Goal: Task Accomplishment & Management: Manage account settings

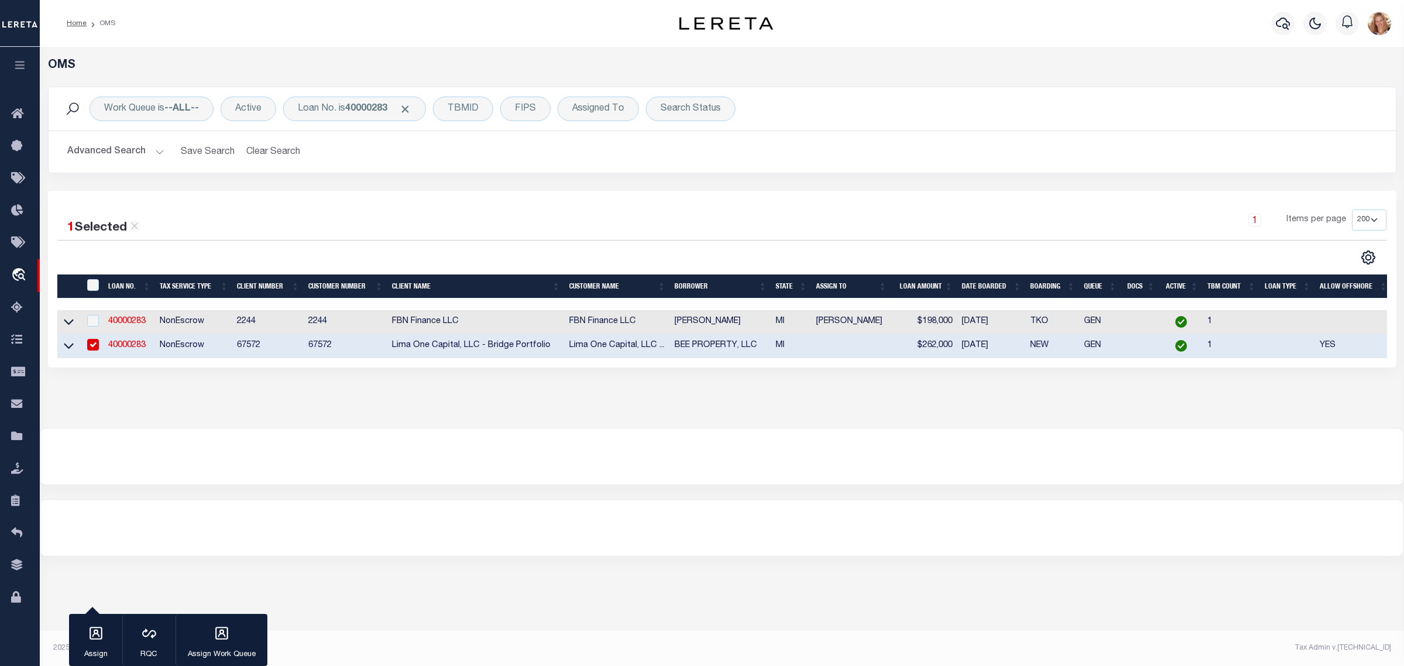
select select "200"
click at [334, 110] on div "Loan No. is 40000283" at bounding box center [354, 109] width 143 height 25
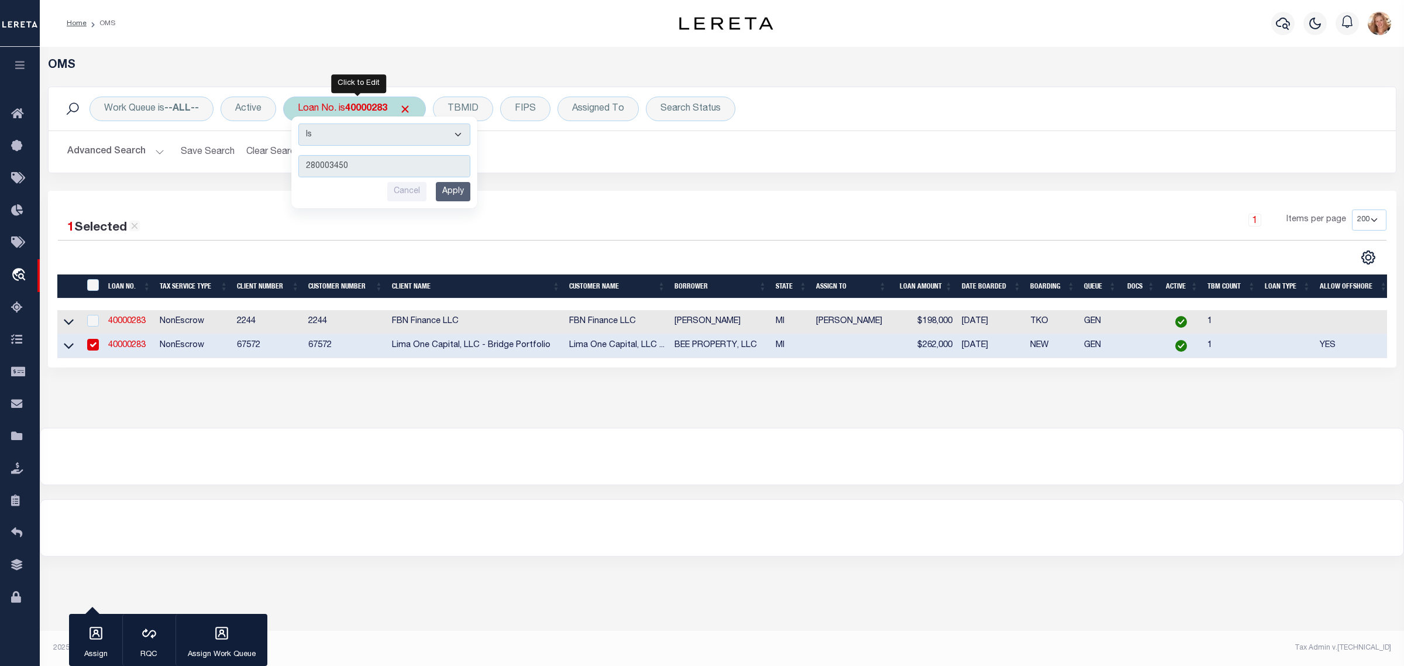
type input "2800034501"
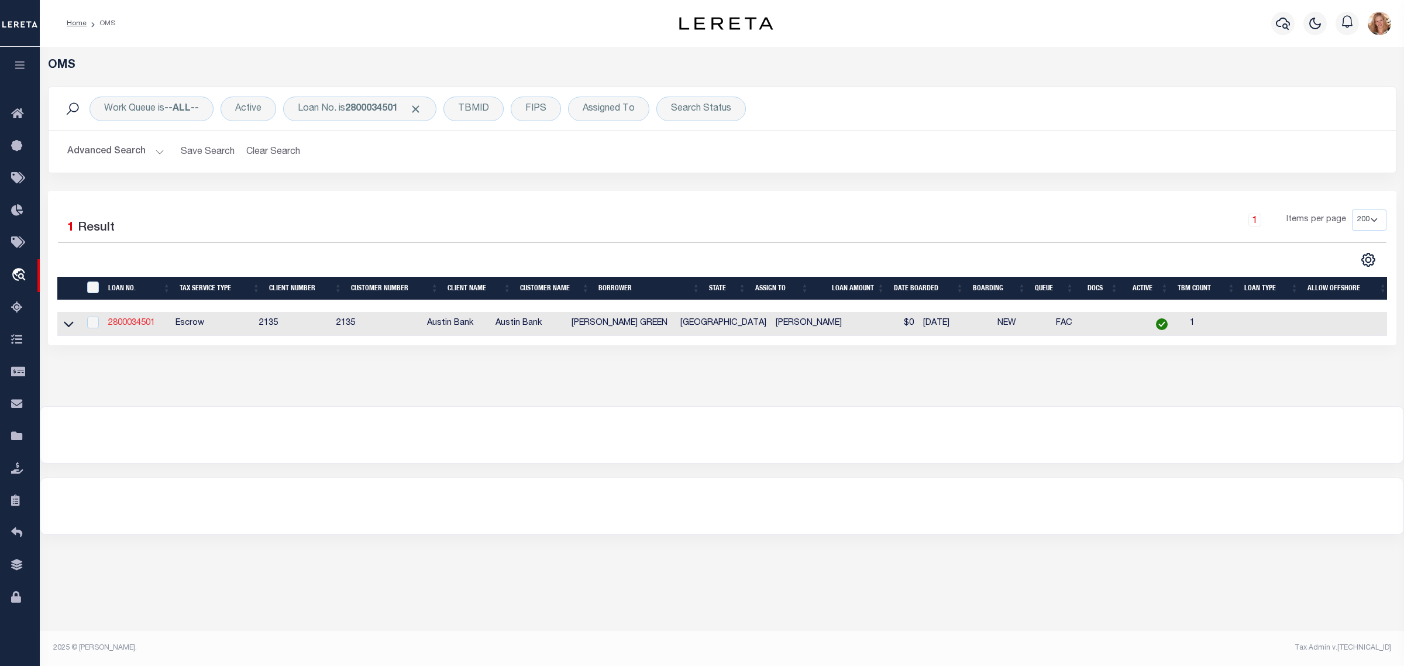
click at [142, 326] on link "2800034501" at bounding box center [131, 323] width 47 height 8
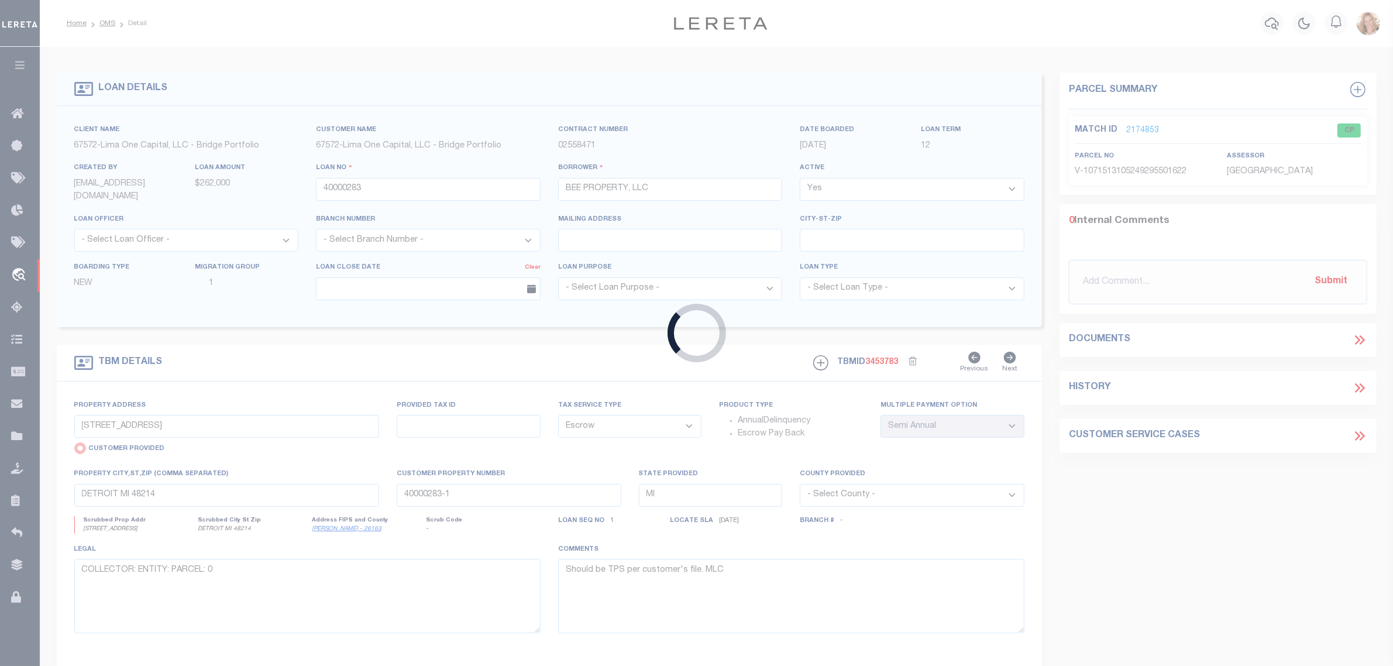
type input "2800034501"
type input "JORY CADE GREEN"
select select
type input "553 COUNTY ROAD 4653"
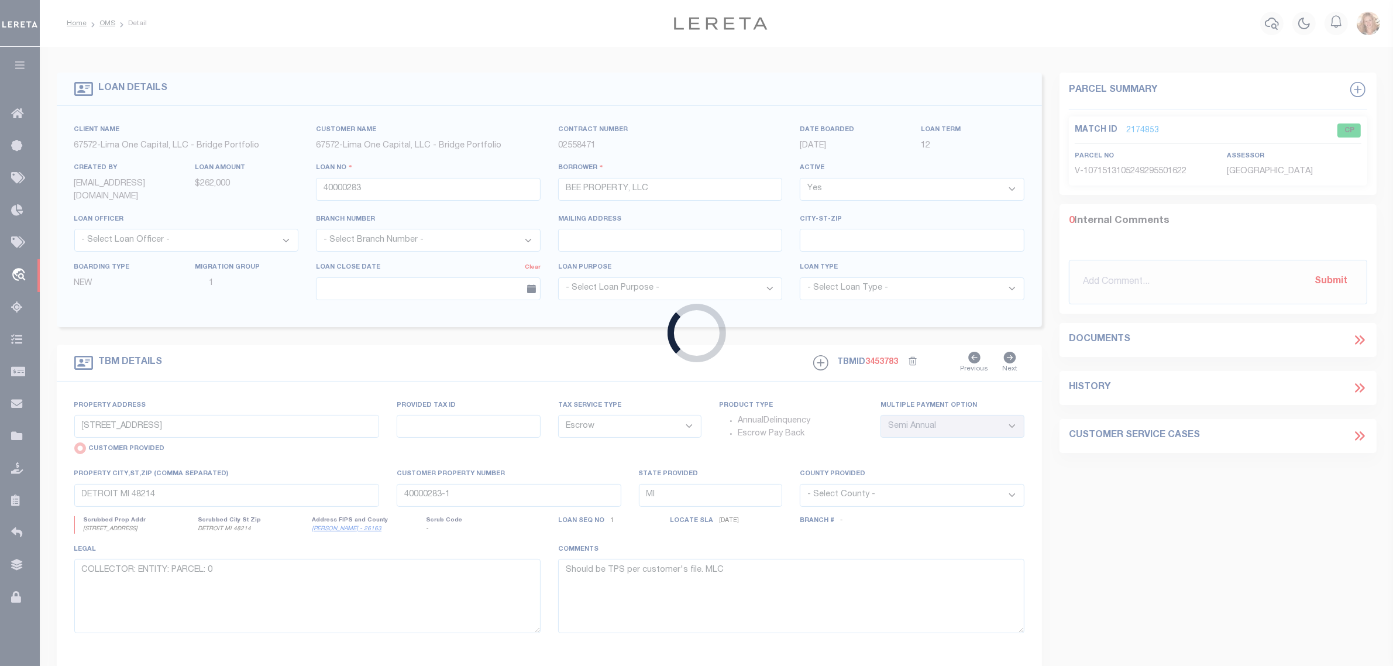
type input "TIMPSON, TX 75975"
select select "700"
select select "43978"
select select "2575"
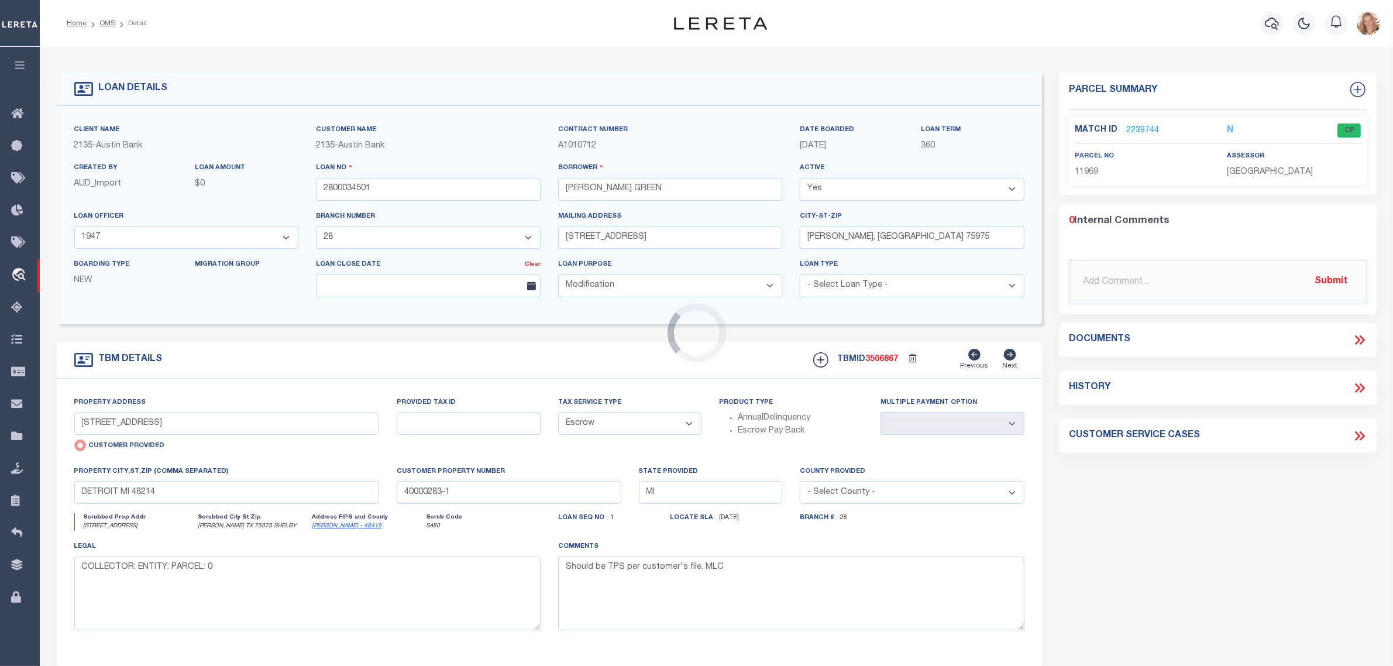
type input "555 COUNTY ROAD 4653"
radio input "false"
type input "11969 (VERIFY ACREAGE)"
select select
type input "TIMPSON TX 75975 SHELBY"
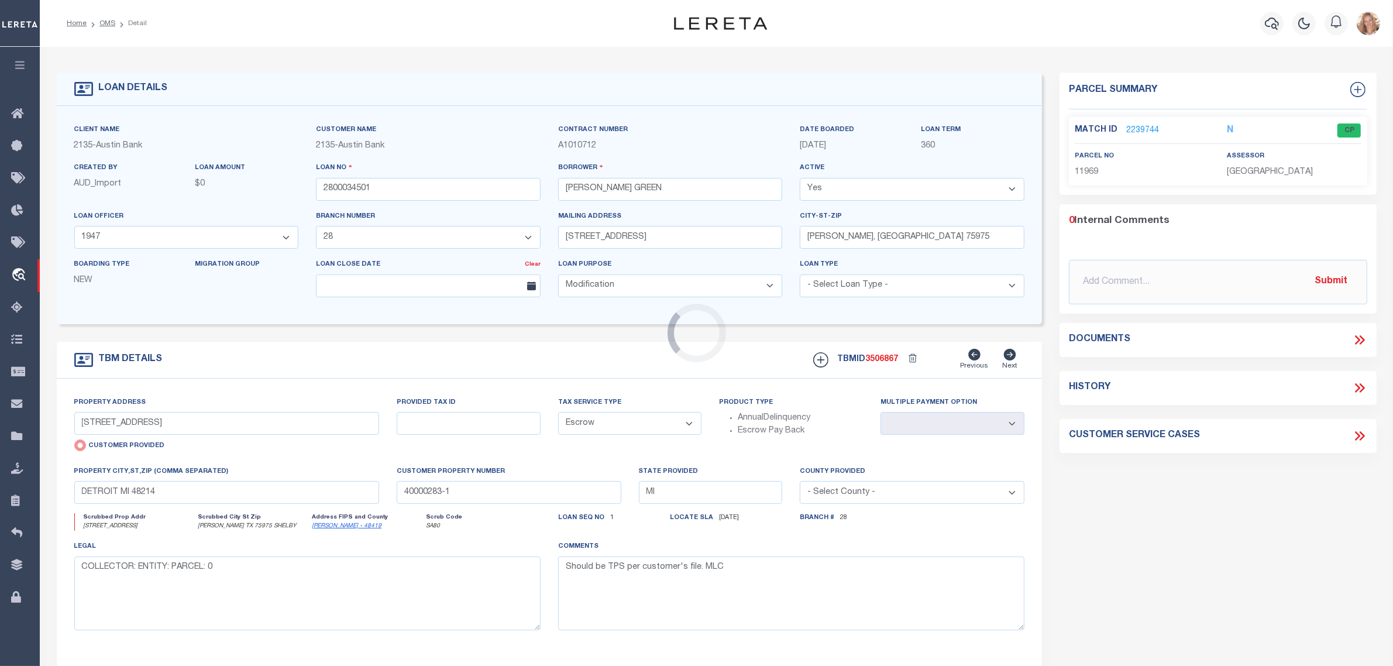
type input "[GEOGRAPHIC_DATA]"
select select
type textarea "DT 11.334 AC J BOWLIN SVY A-49"
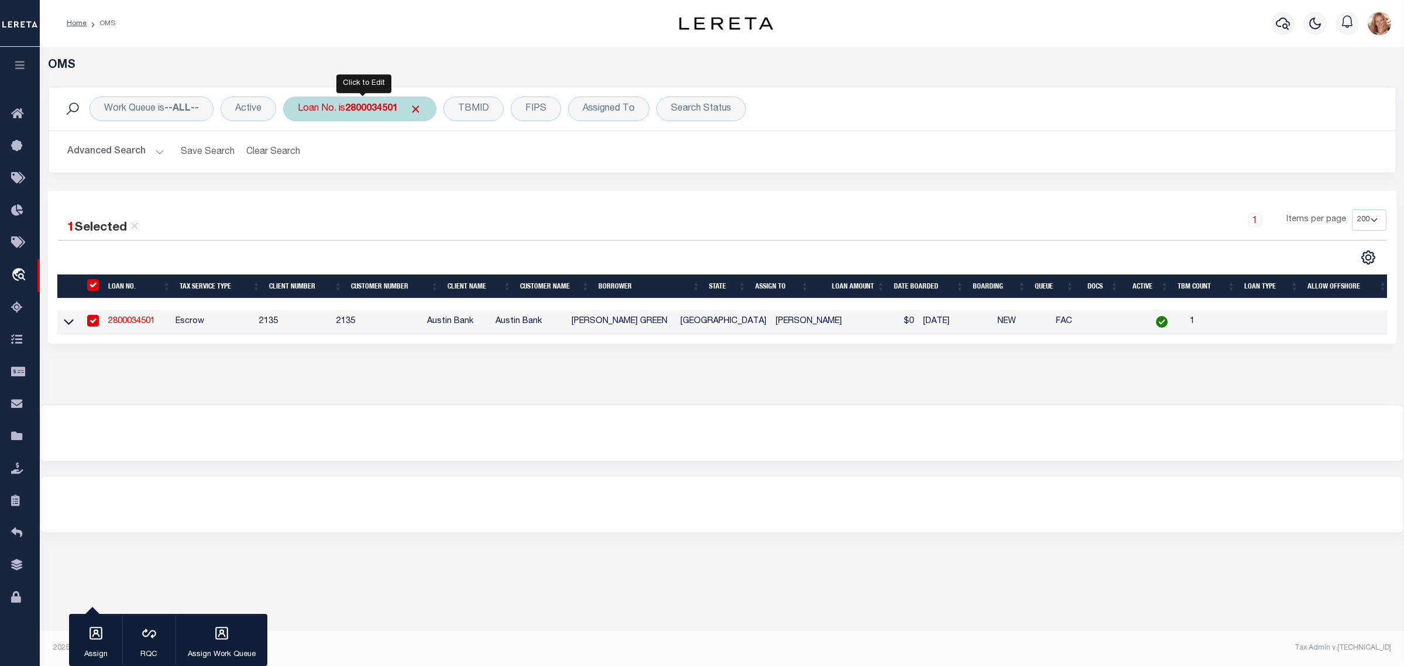
click at [326, 98] on div "Loan No. is 2800034501" at bounding box center [359, 109] width 153 height 25
type input "30017818"
click at [454, 187] on input "Apply" at bounding box center [453, 191] width 35 height 19
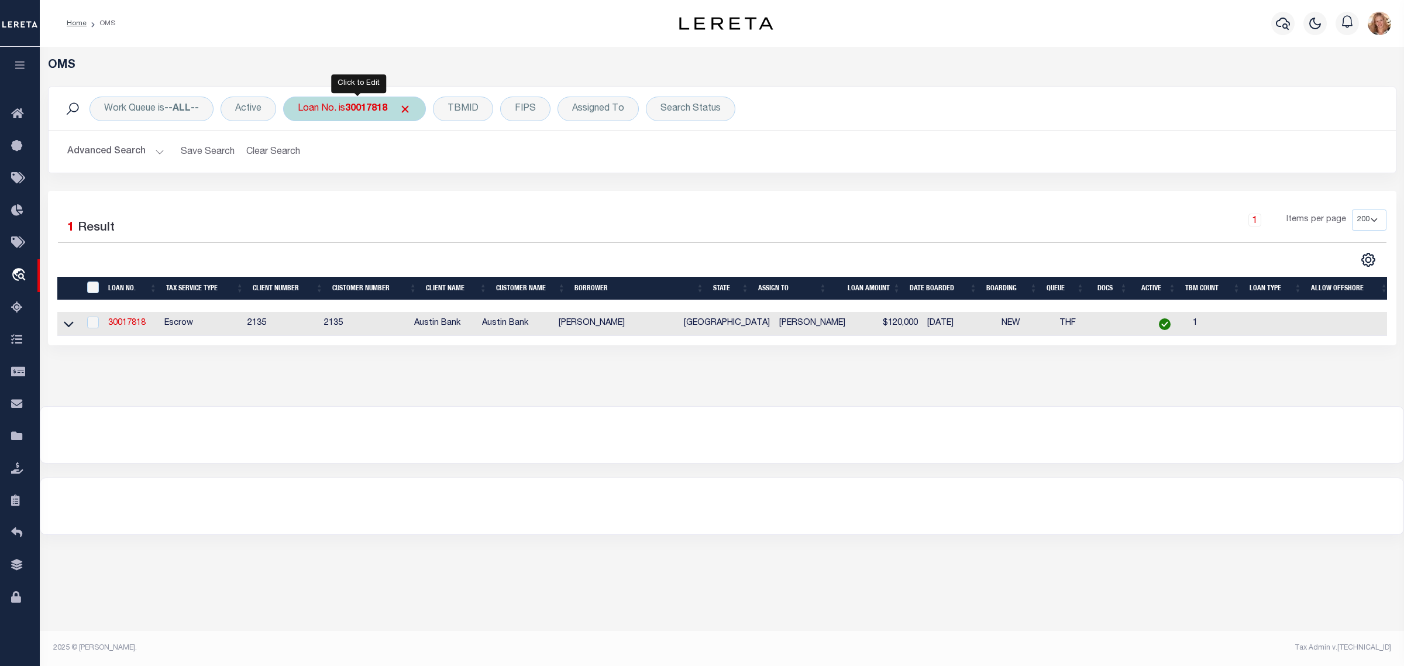
click at [332, 101] on div "Loan No. is 30017818" at bounding box center [354, 109] width 143 height 25
type input "3600024565"
click at [454, 194] on input "Apply" at bounding box center [453, 191] width 35 height 19
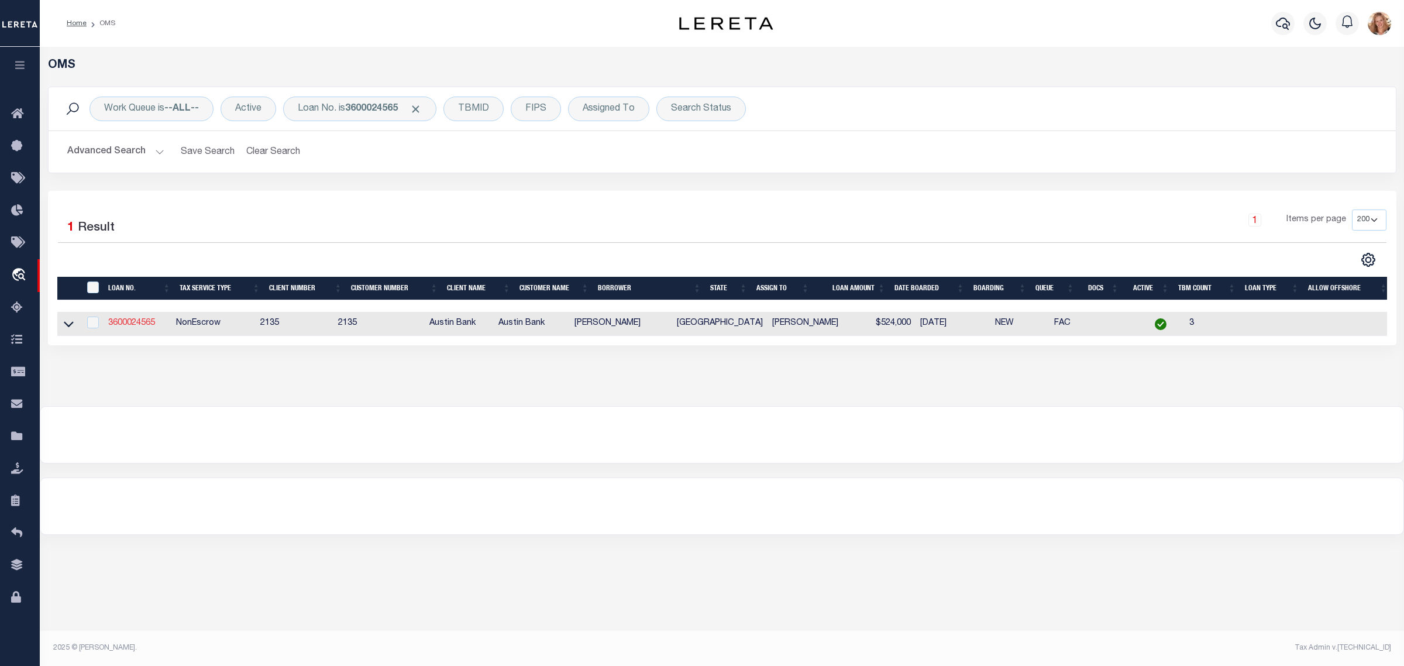
click at [133, 327] on link "3600024565" at bounding box center [131, 323] width 47 height 8
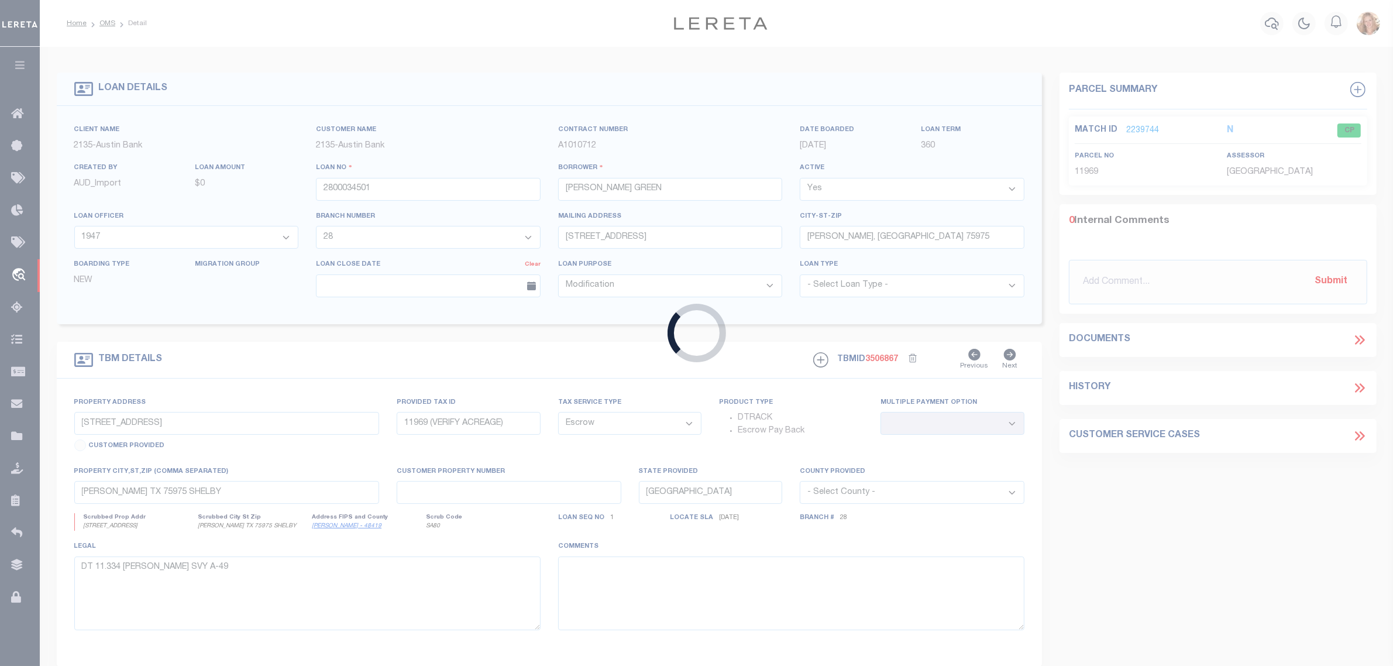
type input "3600024565"
type input "RAYMOND D ALLEN"
select select "43969"
select select "2580"
type input "331 COPPERHEAD TRL"
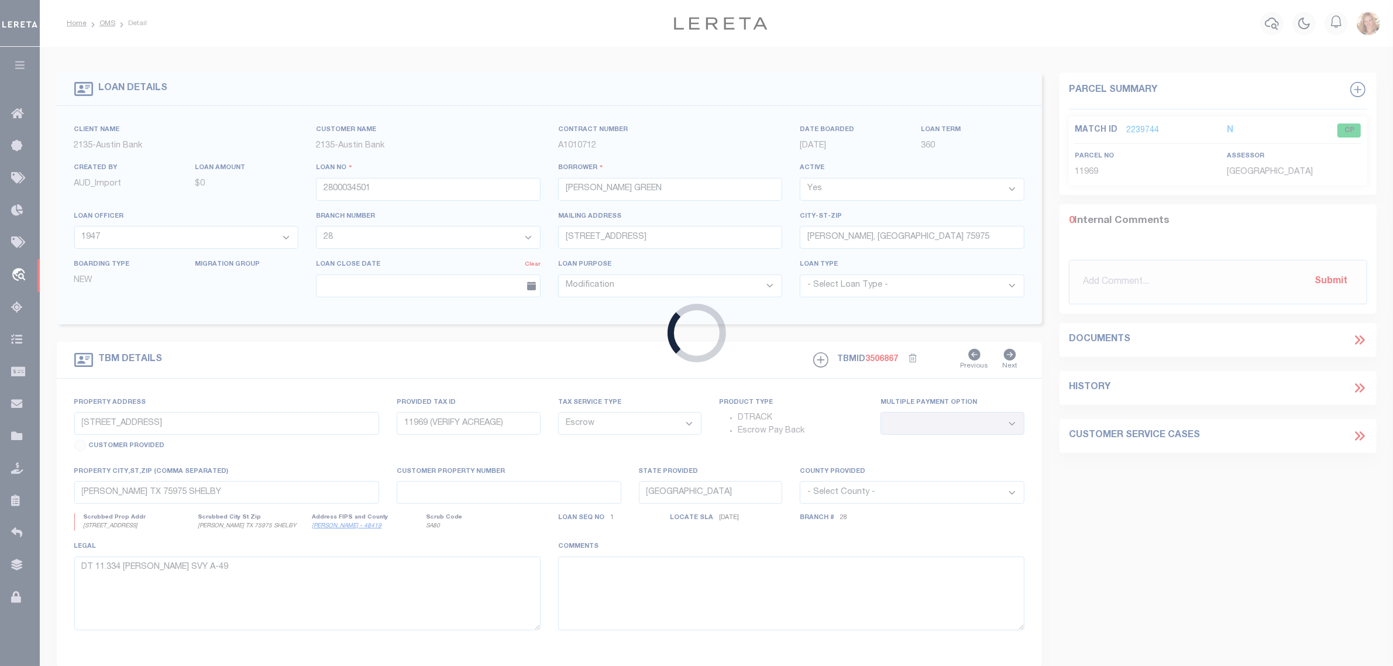
type input "KILGORE, TX 75662-2181"
select select "10"
select select "NonEscrow"
select select "43969"
select select "2580"
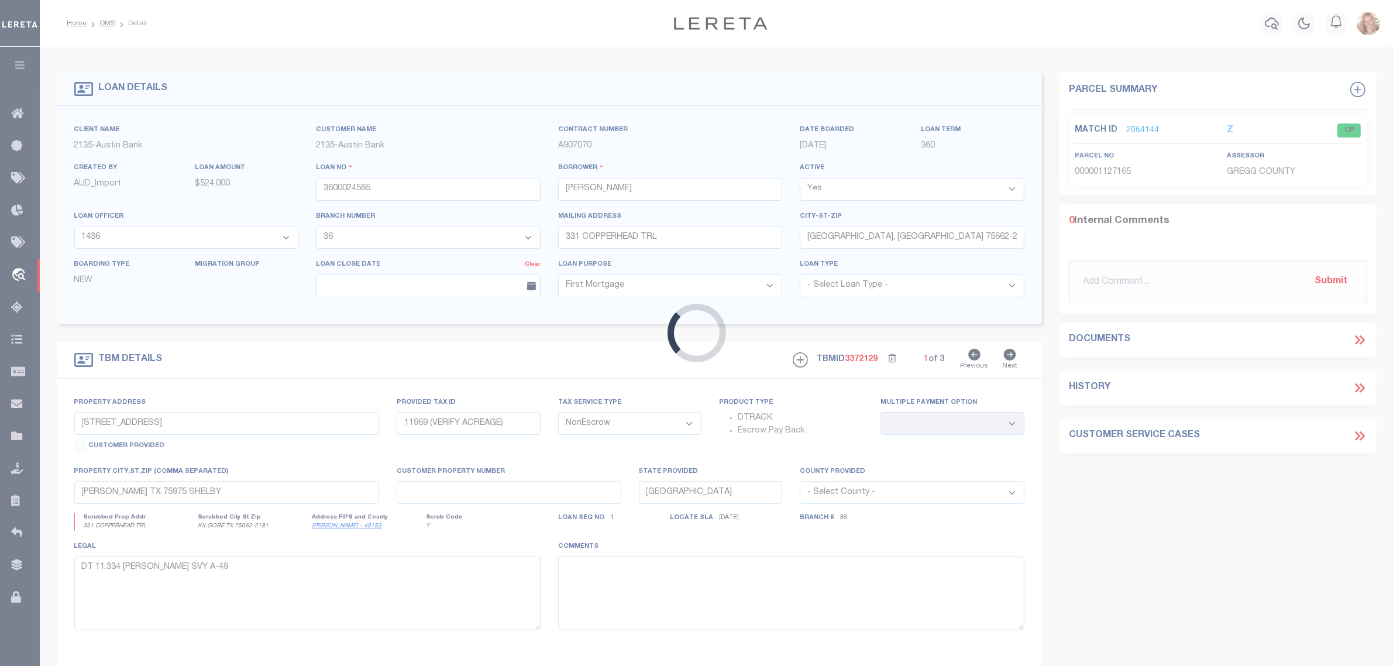
type input "331 COPPERHEAD TRL"
select select
type input "KILGORE TX 75662-2181"
select select
type textarea "DT 27.528 AC J BLAIR SVY A-22"
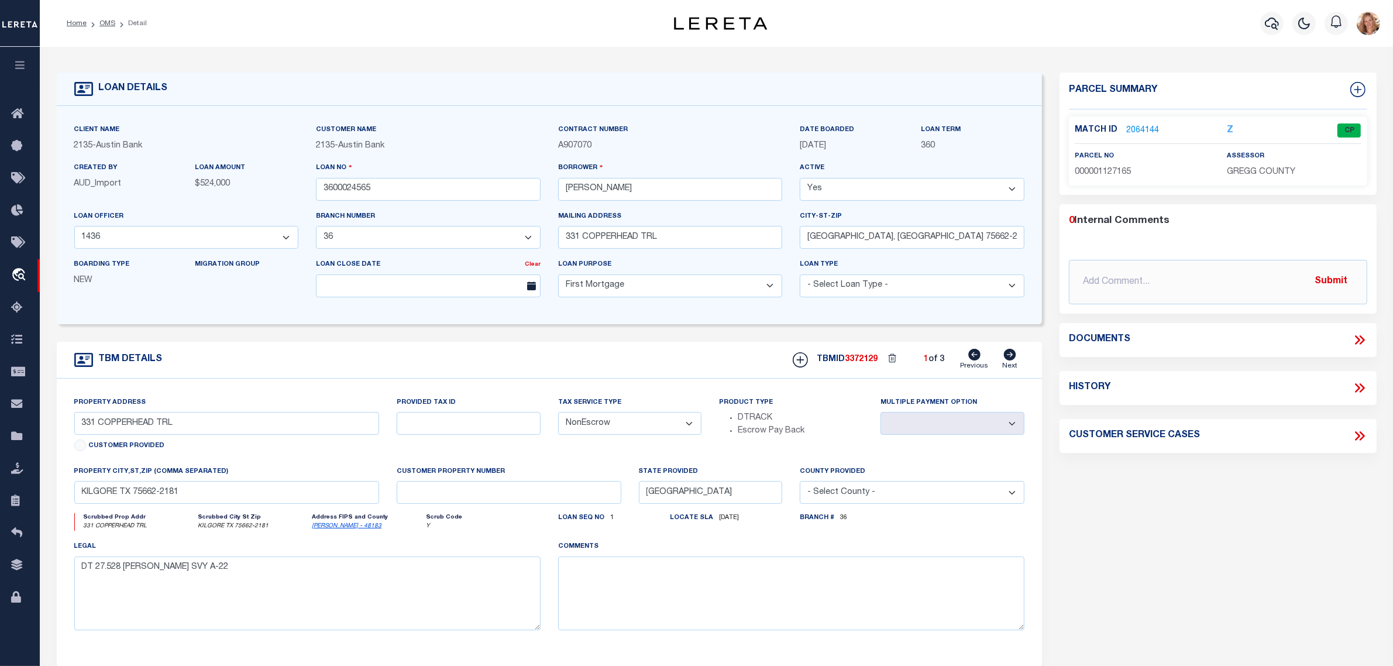
click at [603, 428] on select "- Select Tax Service Type - Escrow NonEscrow" at bounding box center [630, 423] width 144 height 23
drag, startPoint x: 632, startPoint y: 381, endPoint x: 779, endPoint y: 348, distance: 150.4
click at [632, 378] on div "TBM DETAILS TBMID 3372129 1 of 3 Next" at bounding box center [550, 360] width 986 height 37
click at [1008, 358] on icon at bounding box center [1010, 355] width 12 height 12
type input "SG-47 LAKE CHEROKEE"
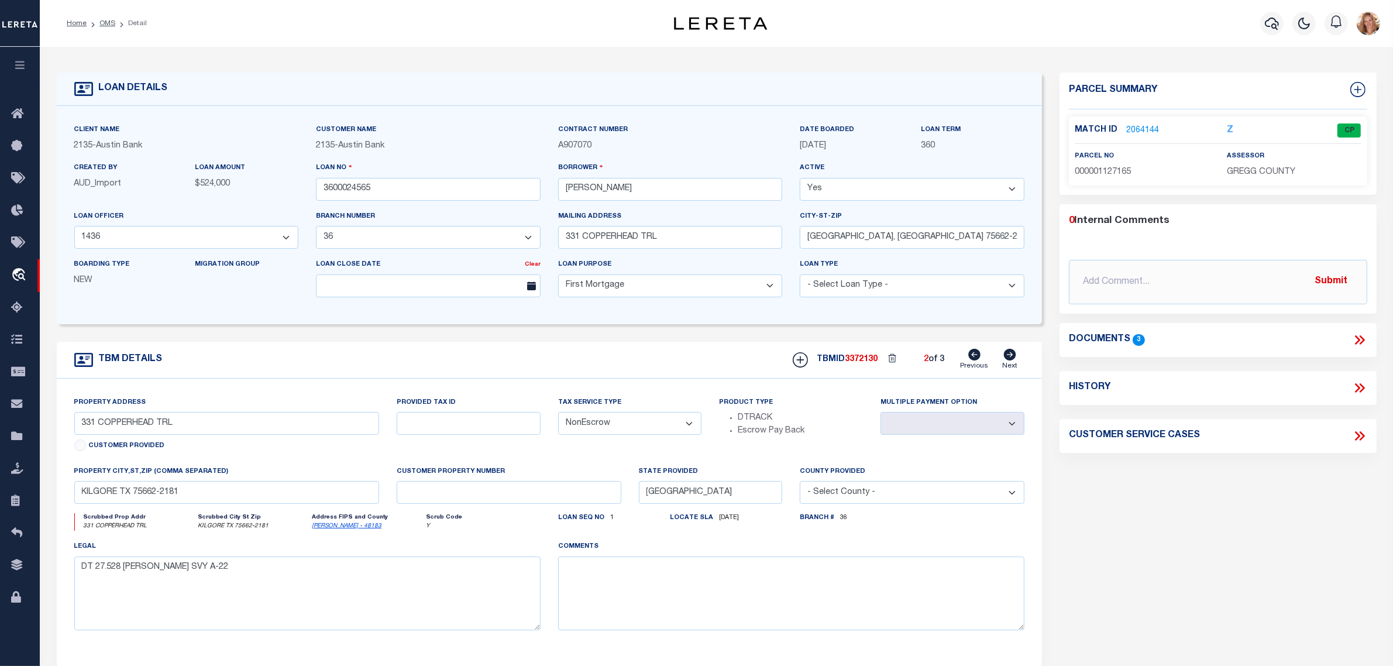
select select
type input "HENDERSON TX 75652-9446"
select select
type textarea "DT LOT SG-47 LAKE CHEROKEE"
click at [1008, 358] on icon at bounding box center [1010, 355] width 12 height 12
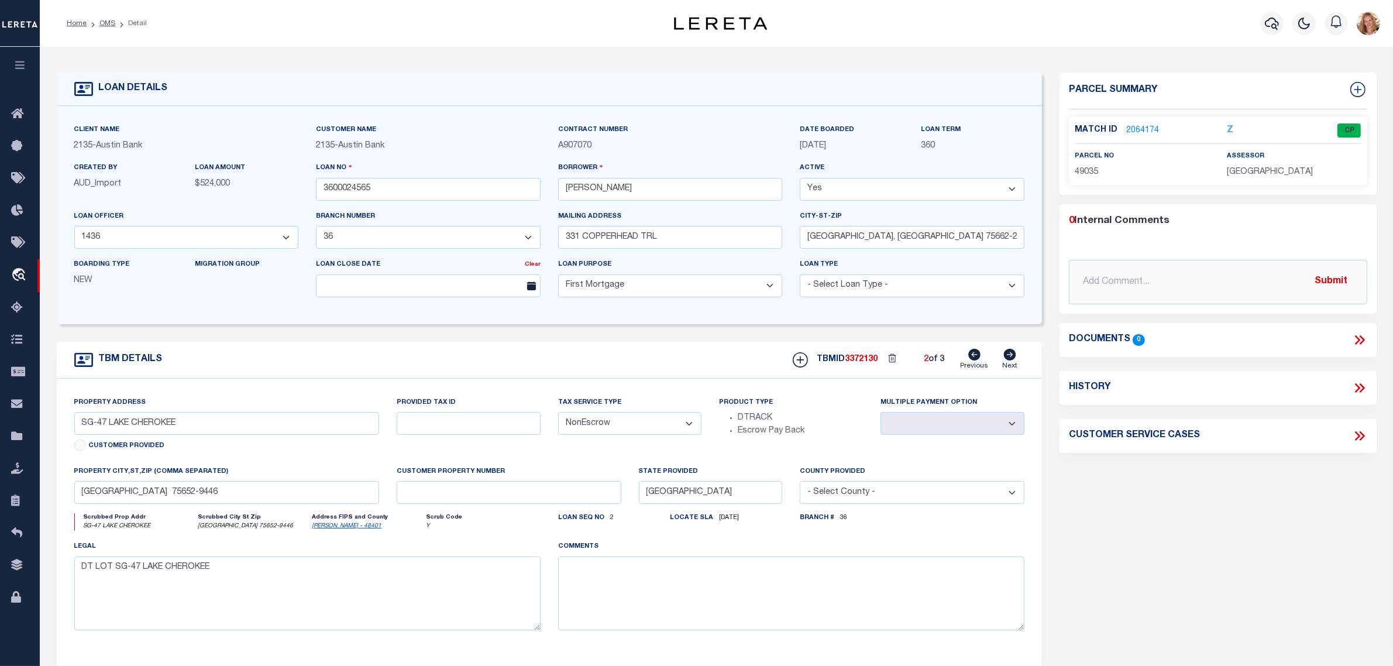
type input "49035"
select select "Escrow"
select select
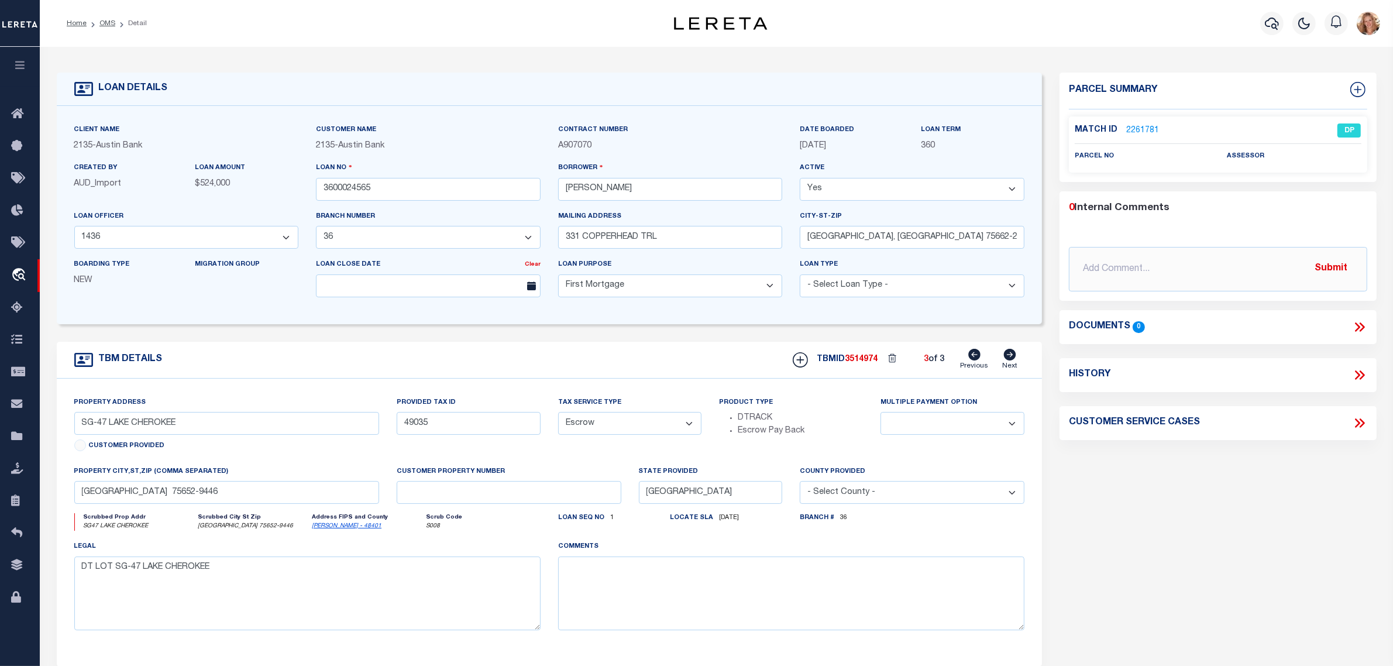
click at [977, 359] on icon at bounding box center [974, 355] width 12 height 12
select select "NonEscrow"
select select
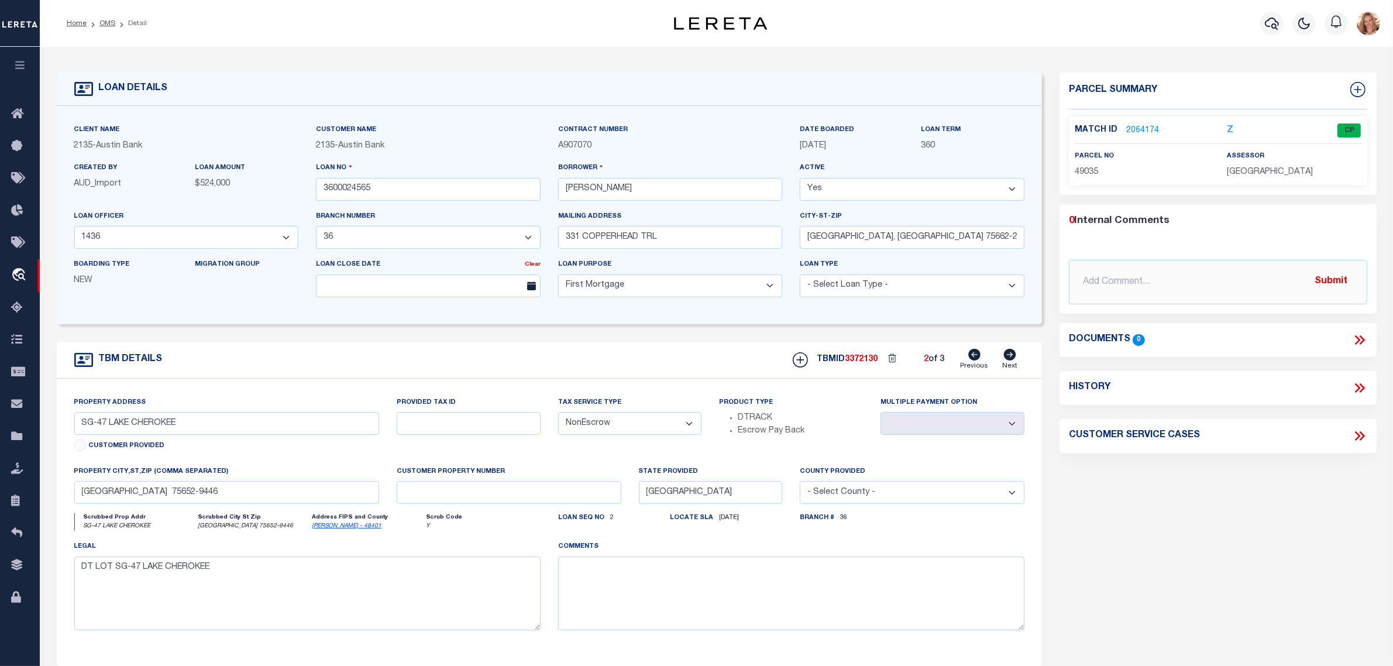
click at [977, 359] on icon at bounding box center [974, 355] width 12 height 12
type input "331 COPPERHEAD TRL"
select select
type input "KILGORE TX 75662-2181"
select select
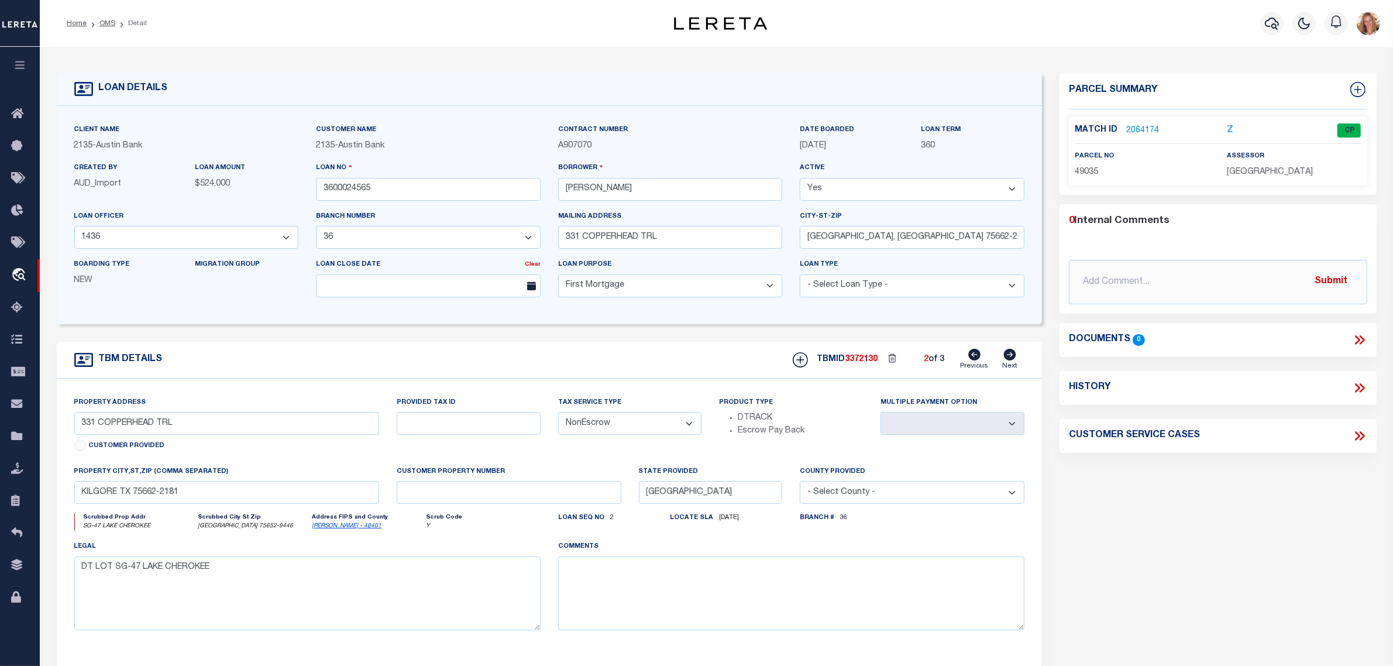
type textarea "DT 27.528 AC J BLAIR SVY A-22"
click at [1360, 388] on icon at bounding box center [1359, 387] width 15 height 15
select select "100"
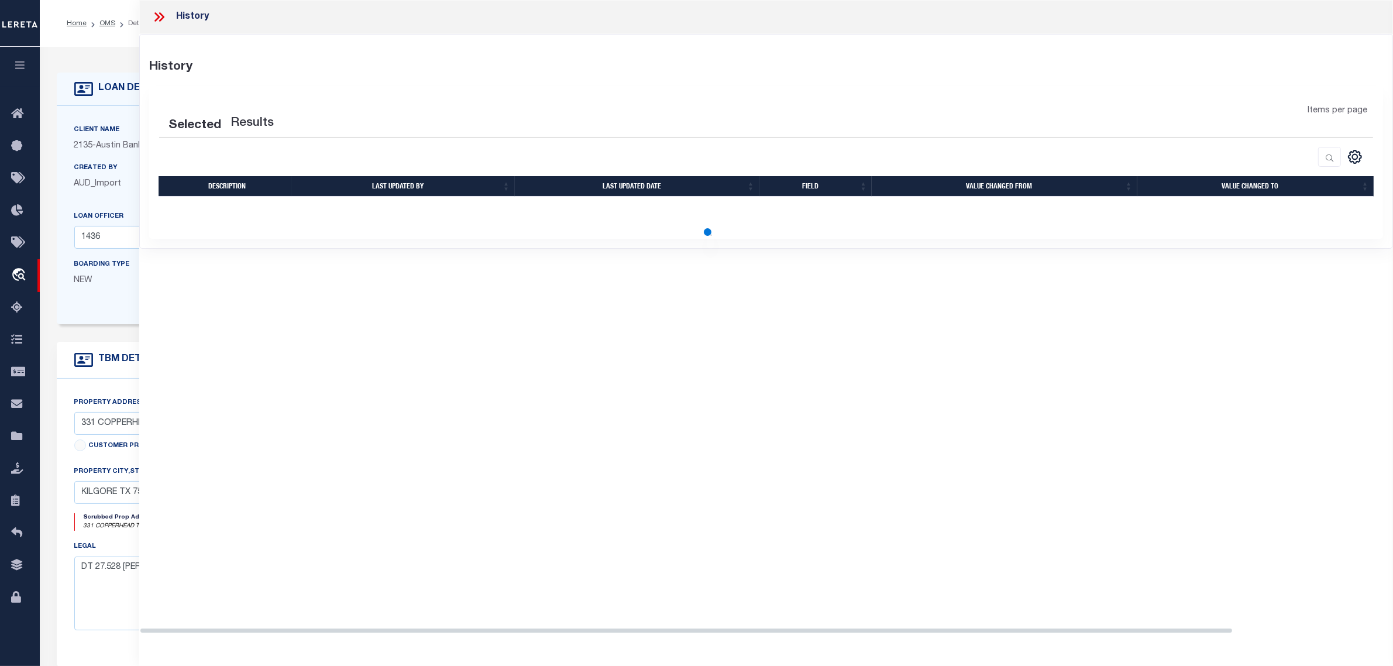
select select "100"
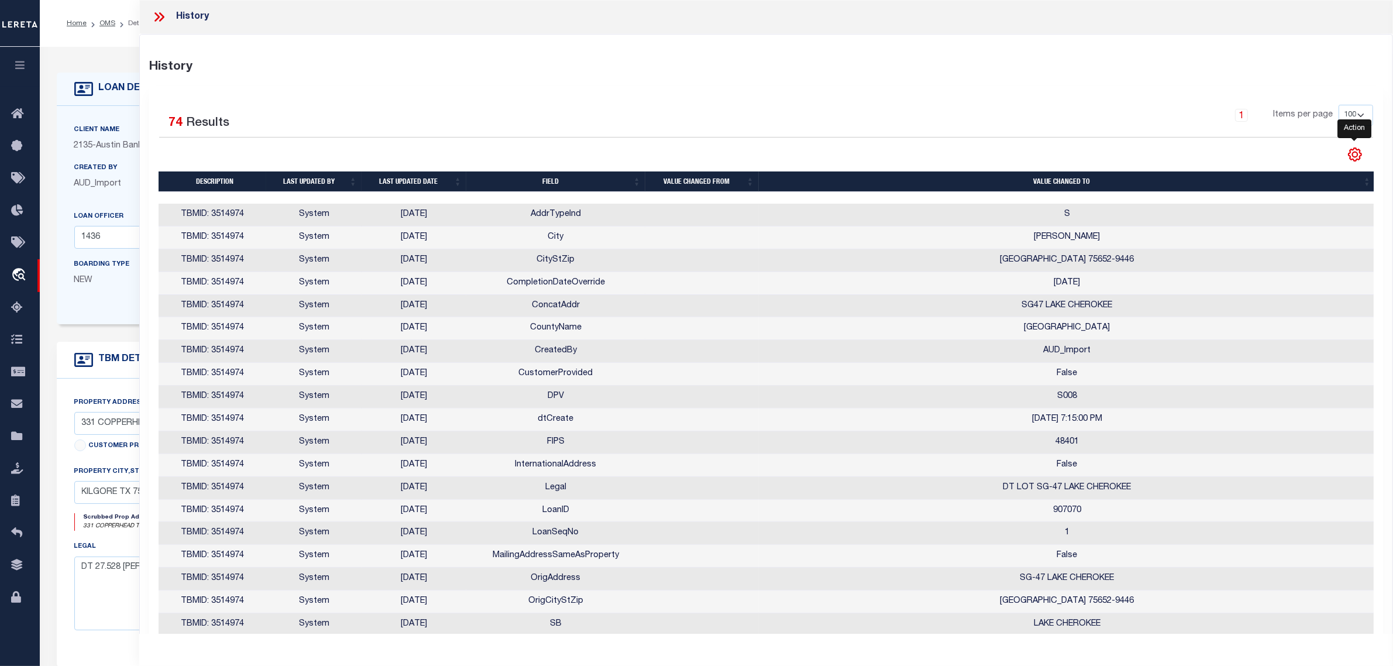
click at [1349, 159] on icon "" at bounding box center [1354, 154] width 13 height 13
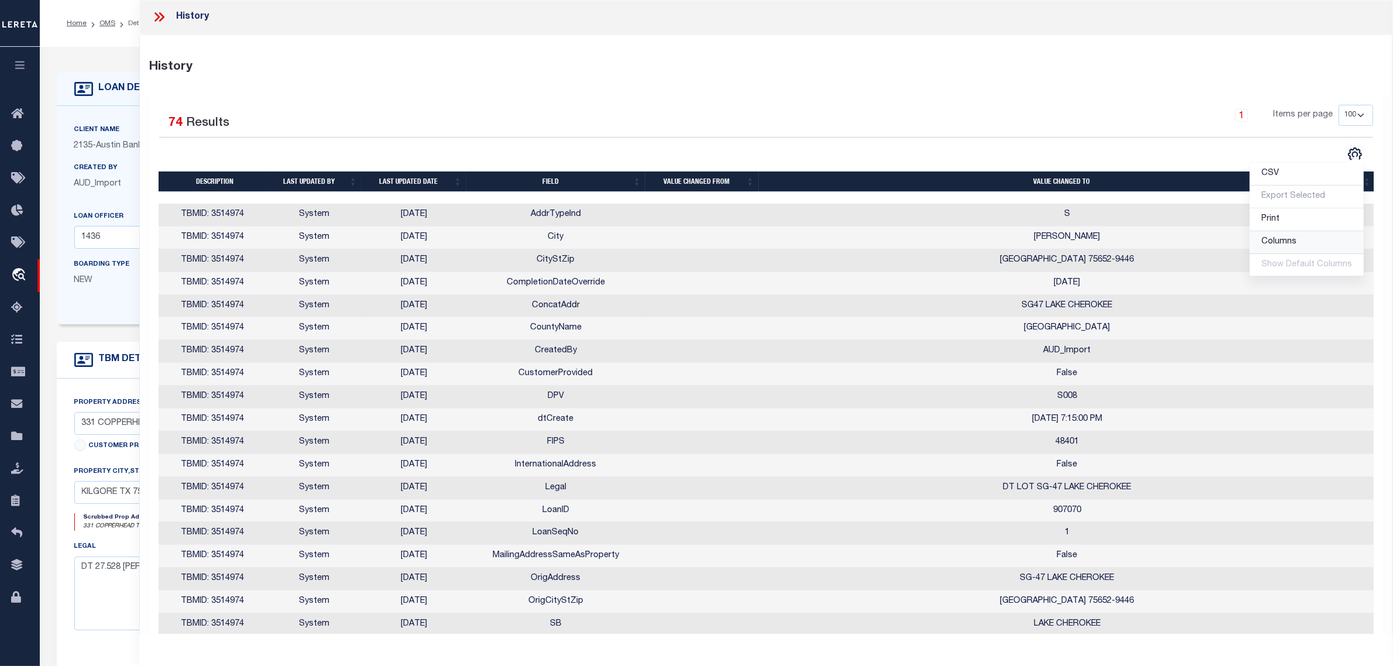
click at [1294, 239] on span "Columns" at bounding box center [1278, 241] width 35 height 8
click at [1087, 76] on div "History" at bounding box center [765, 64] width 1251 height 23
click at [528, 180] on th "Field" at bounding box center [555, 181] width 179 height 20
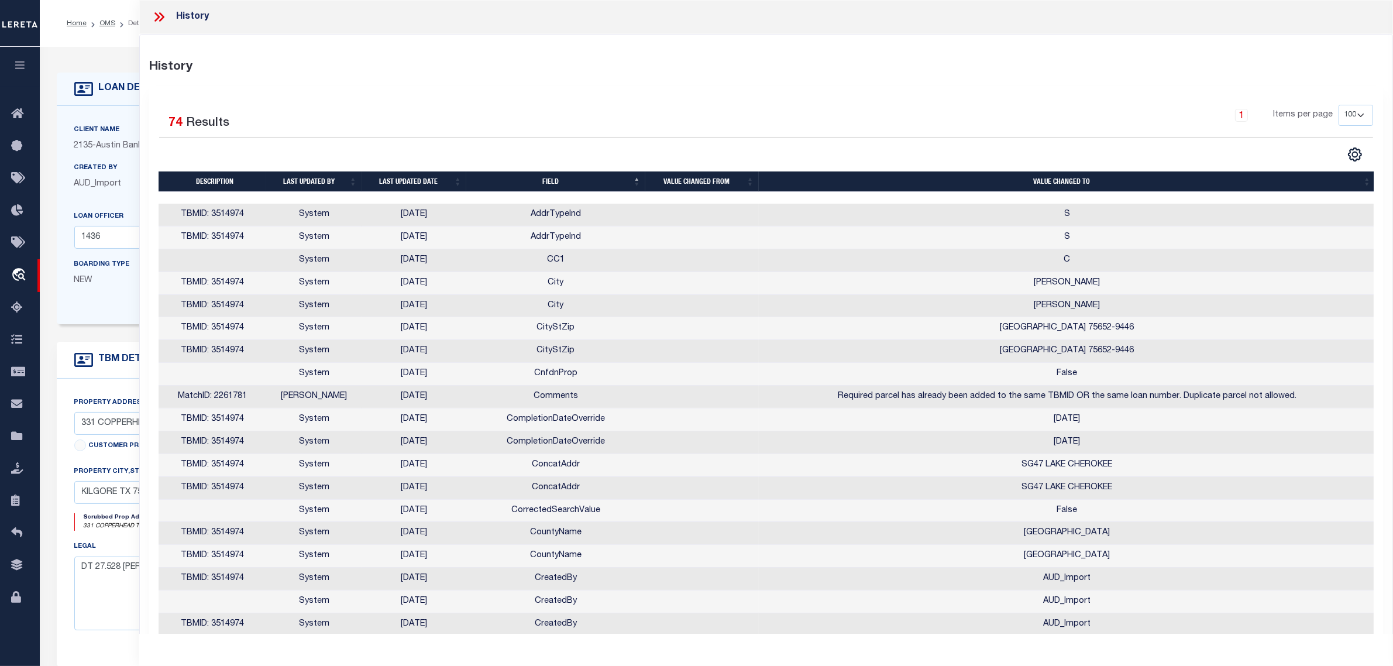
click at [545, 174] on th "Field" at bounding box center [555, 181] width 179 height 20
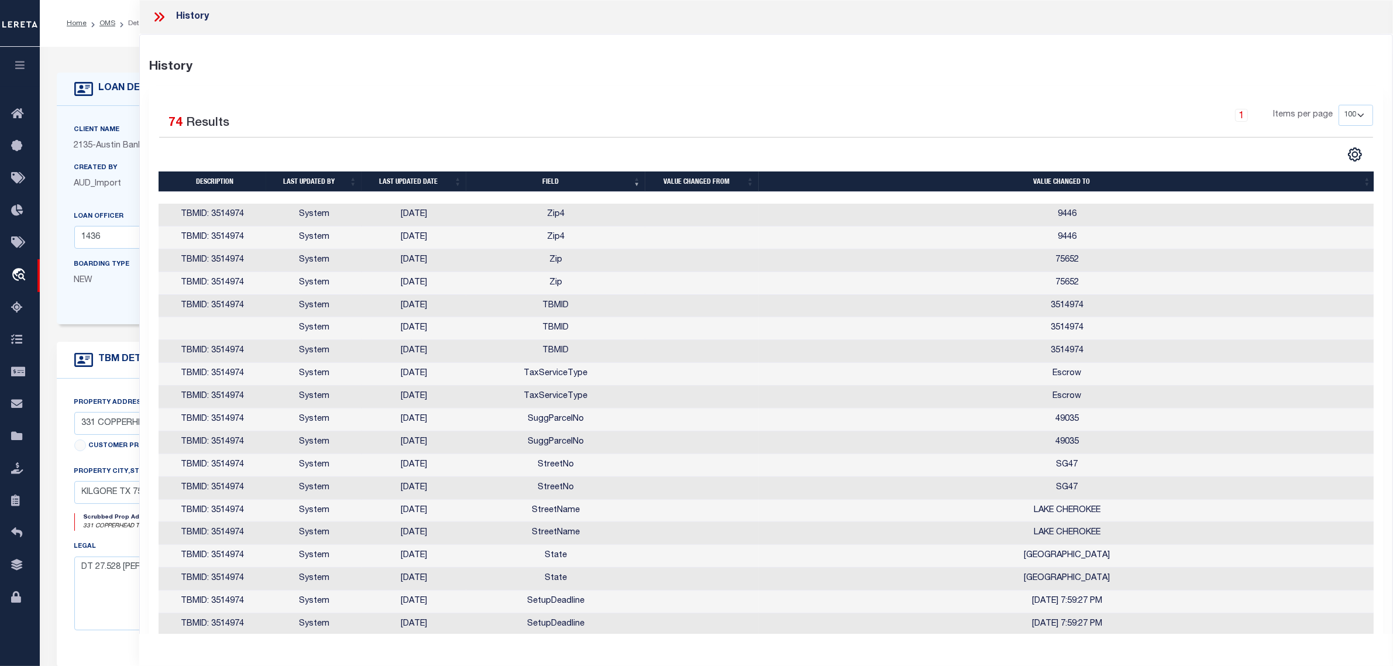
click at [129, 337] on form "LOAN DETAILS Client Name 2135 - Austin Bank 2135" at bounding box center [550, 392] width 986 height 639
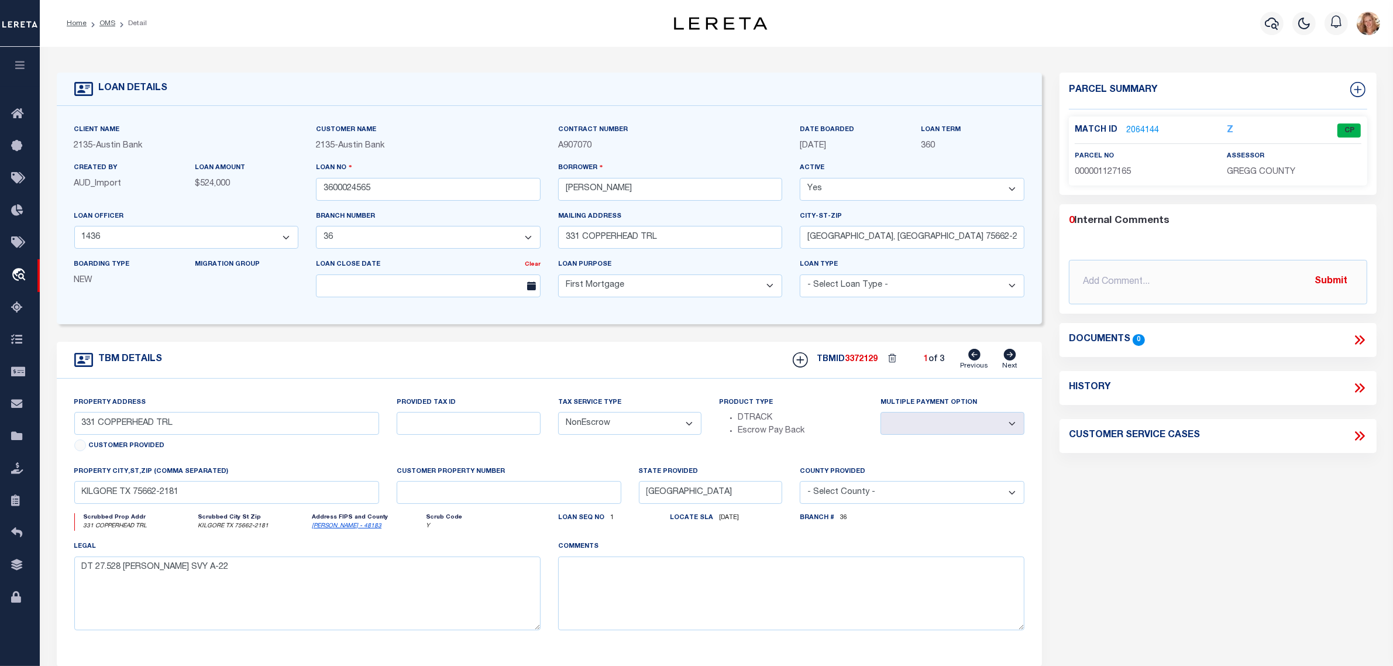
click at [658, 428] on select "- Select Tax Service Type - Escrow NonEscrow" at bounding box center [630, 423] width 144 height 23
select select "Escrow"
click at [558, 416] on select "- Select Tax Service Type - Escrow NonEscrow" at bounding box center [630, 423] width 144 height 23
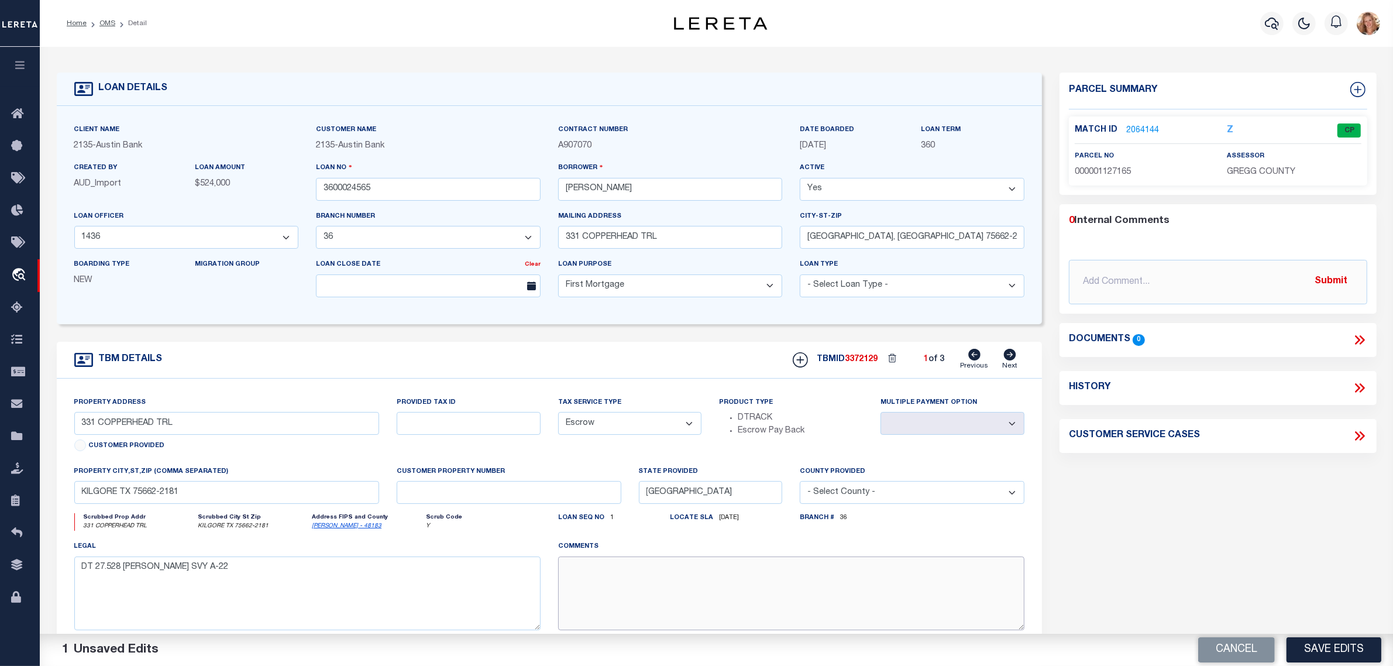
click at [647, 587] on textarea at bounding box center [791, 593] width 466 height 74
click at [729, 575] on textarea "Should be TPS per customer's loan set up. MLC" at bounding box center [791, 593] width 466 height 74
click at [726, 574] on textarea "Should be TPS per customer's loan set up. MLC" at bounding box center [791, 593] width 466 height 74
click at [856, 595] on textarea "Should be TPS per customer's loan set up logic. MLC" at bounding box center [791, 593] width 466 height 74
type textarea "Should be TPS per customer's loan set up logic. MLC"
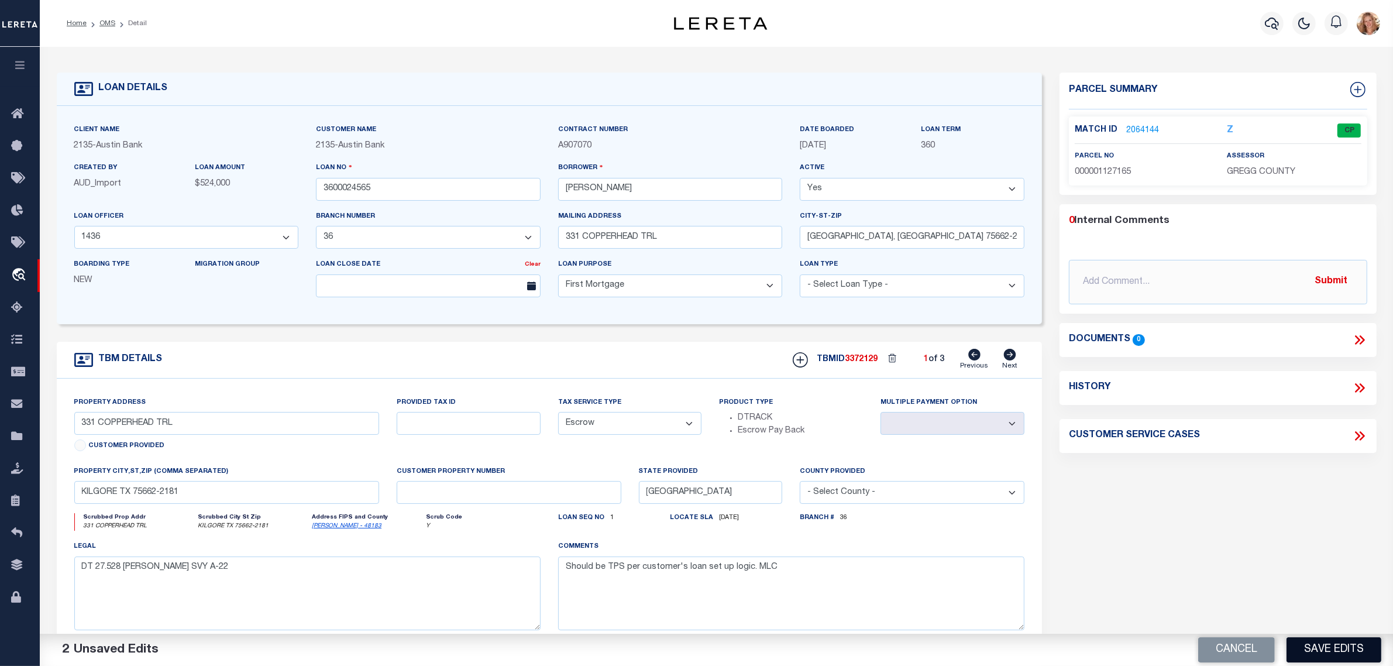
click at [1322, 647] on button "Save Edits" at bounding box center [1333, 649] width 95 height 25
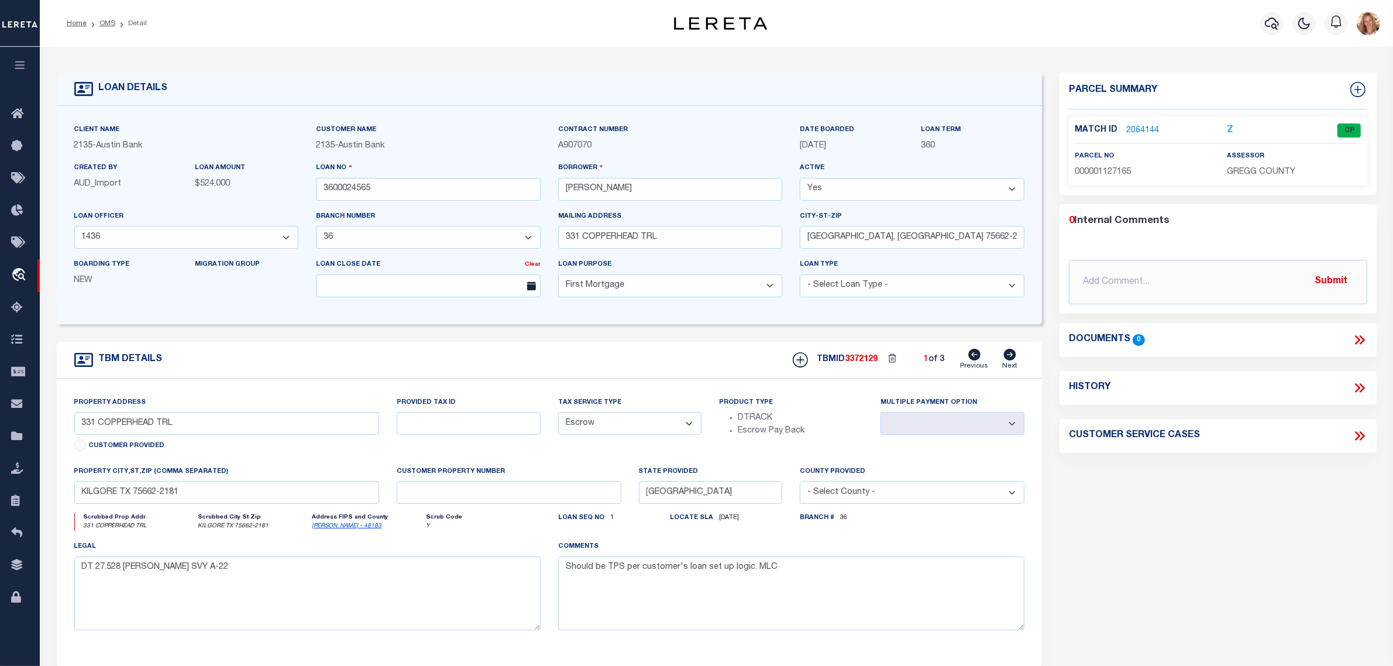
click at [1008, 360] on icon at bounding box center [1010, 355] width 12 height 12
type input "SG-47 LAKE CHEROKEE"
select select "NonEscrow"
select select
type input "HENDERSON TX 75652-9446"
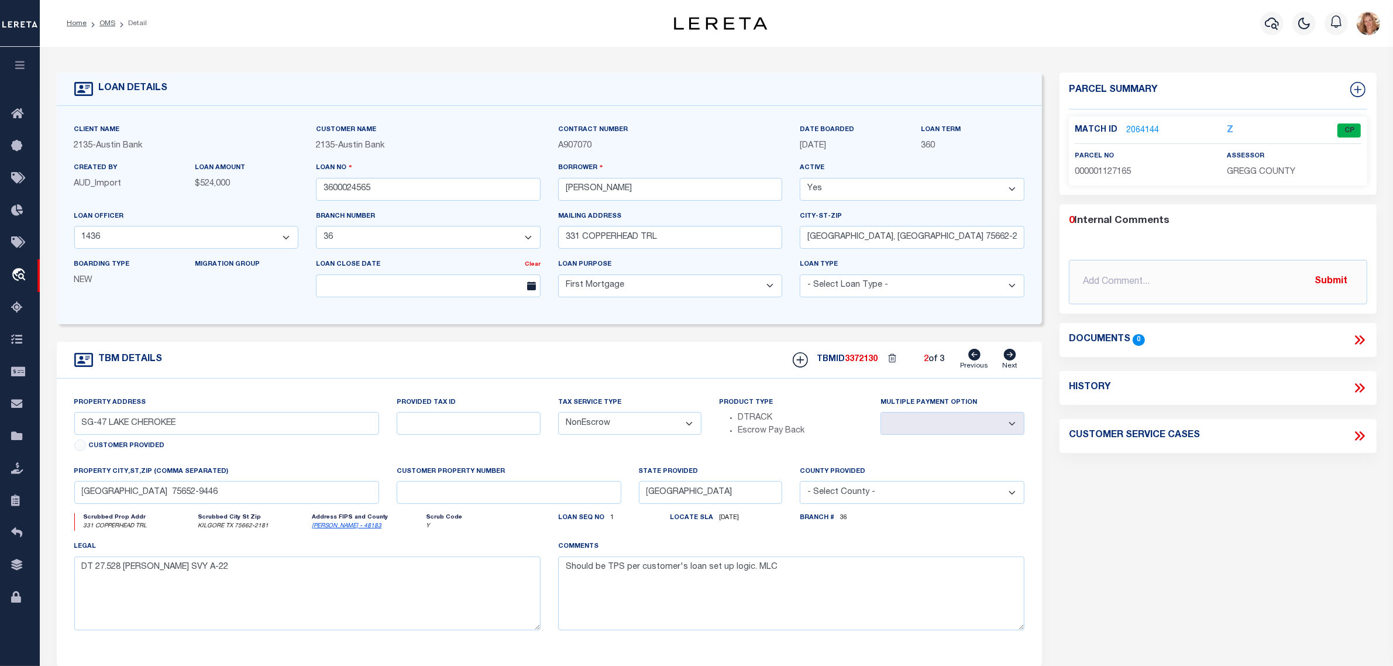
select select
type textarea "DT LOT SG-47 LAKE CHEROKEE"
drag, startPoint x: 631, startPoint y: 425, endPoint x: 624, endPoint y: 437, distance: 13.9
click at [631, 425] on select "- Select Tax Service Type - Escrow NonEscrow" at bounding box center [630, 423] width 144 height 23
select select "Escrow"
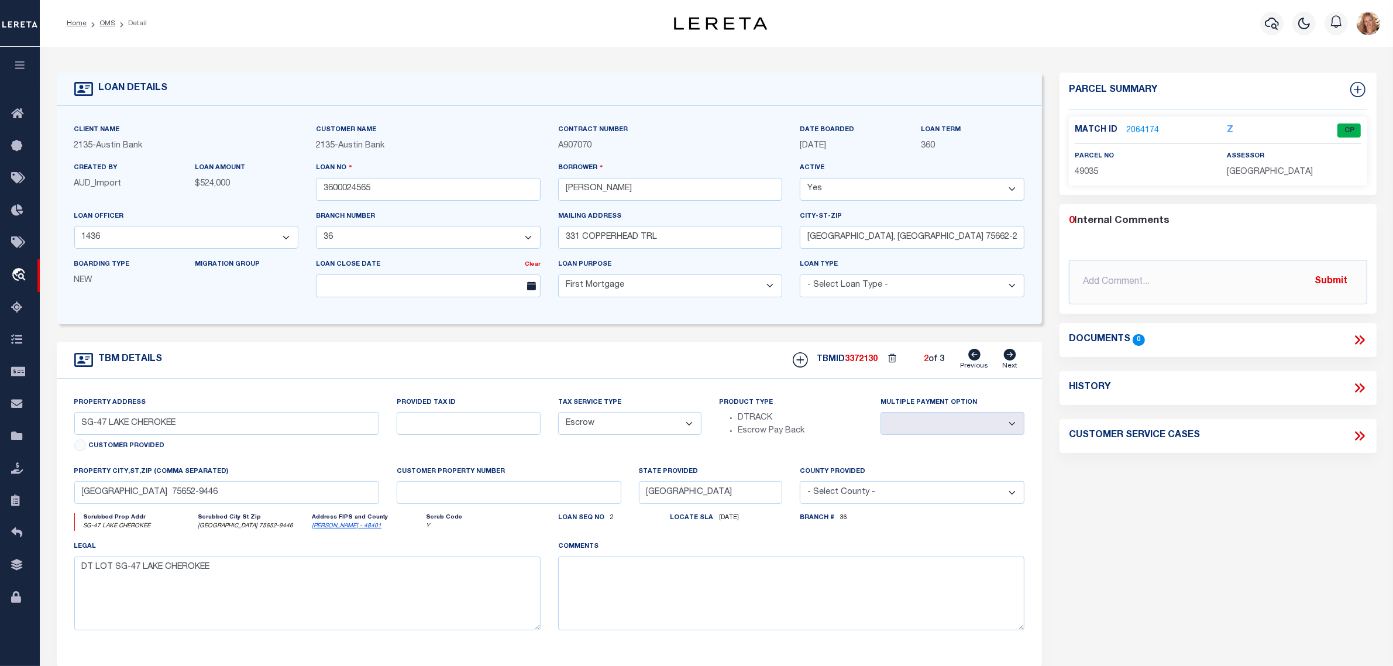
click at [558, 416] on select "- Select Tax Service Type - Escrow NonEscrow" at bounding box center [630, 423] width 144 height 23
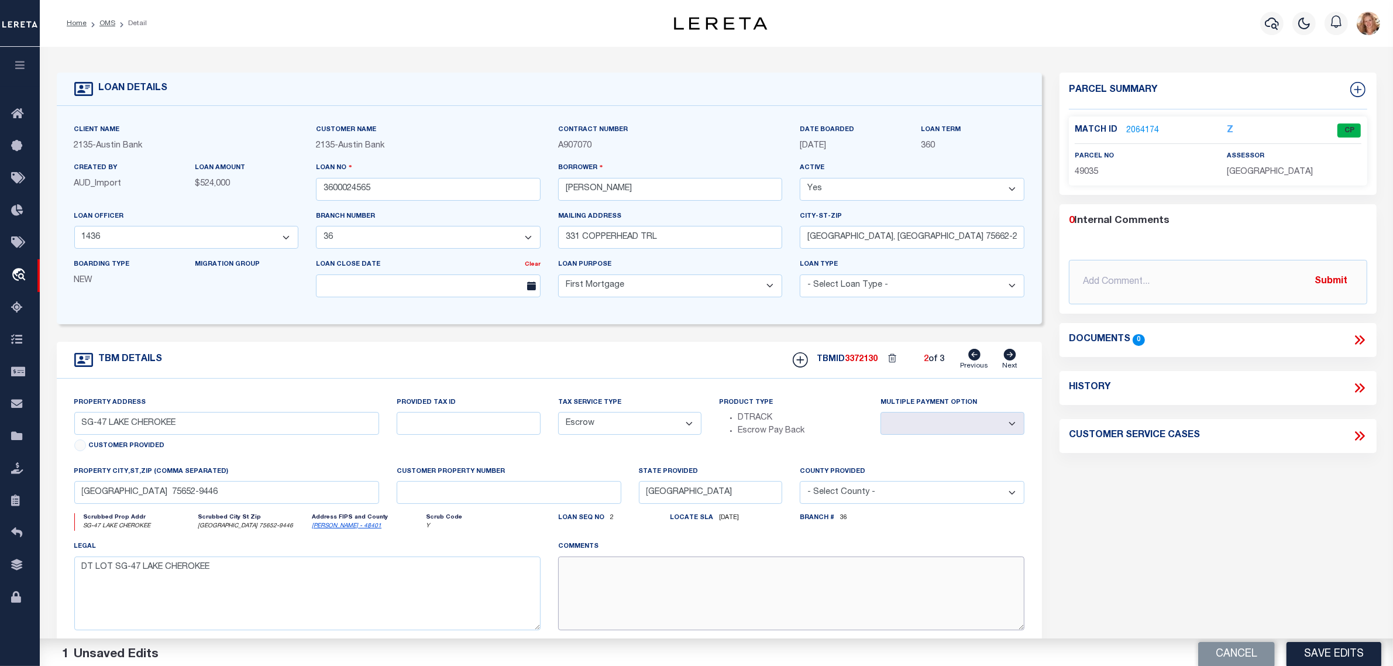
click at [598, 586] on textarea at bounding box center [791, 593] width 466 height 74
paste textarea "Should be TPS per customer's loan set up logic. MLC"
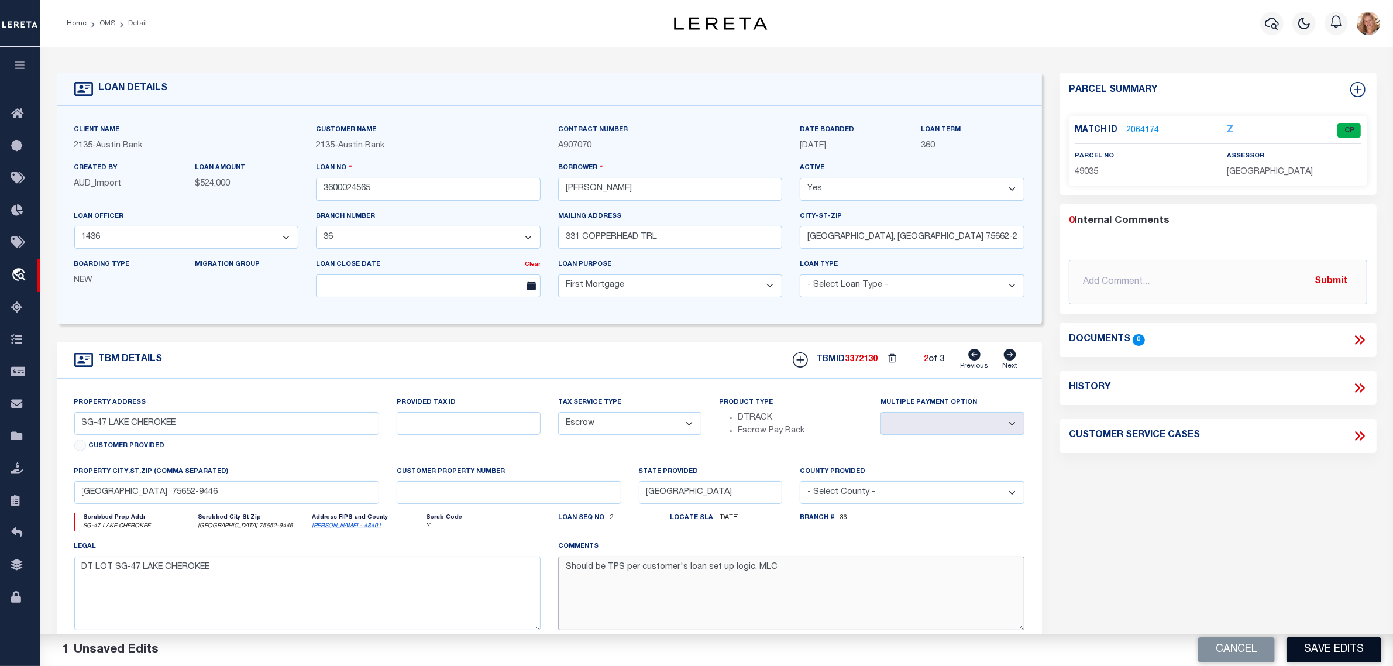
type textarea "Should be TPS per customer's loan set up logic. MLC"
click at [1335, 652] on button "Save Edits" at bounding box center [1333, 649] width 95 height 25
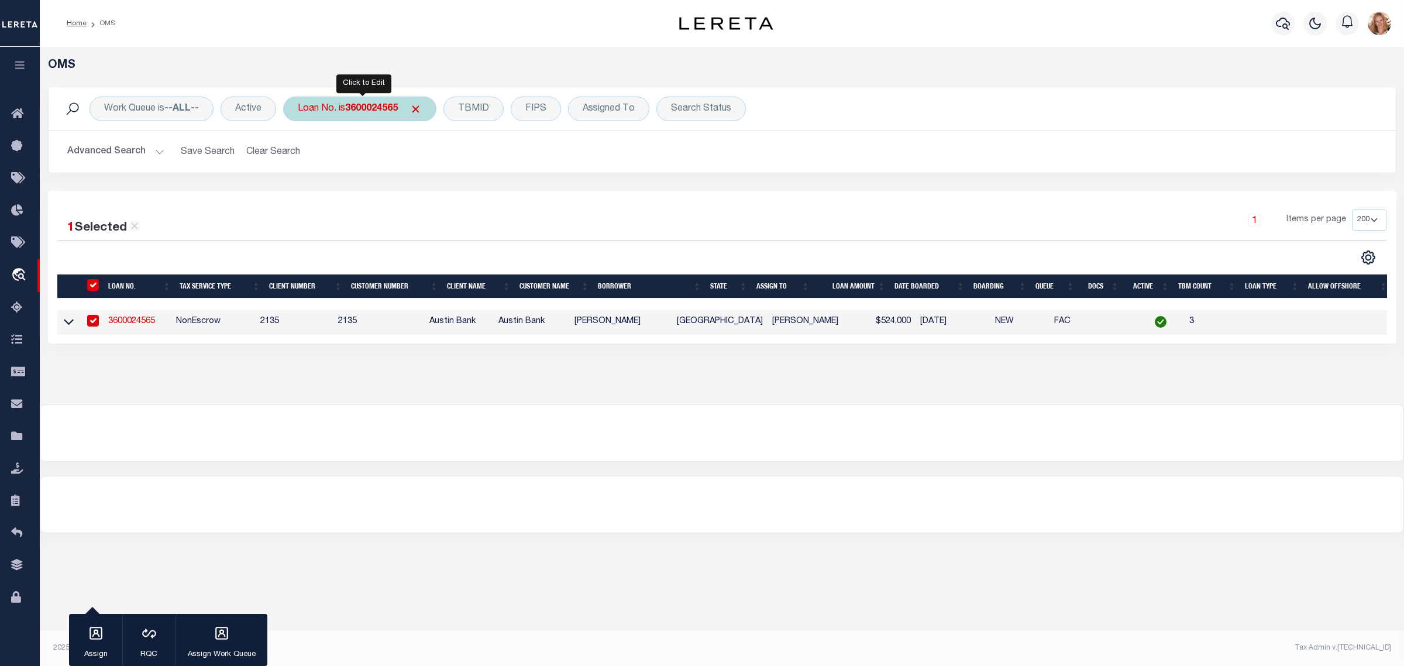
click at [352, 106] on b "3600024565" at bounding box center [371, 108] width 53 height 9
click at [460, 197] on input "Apply" at bounding box center [453, 191] width 35 height 19
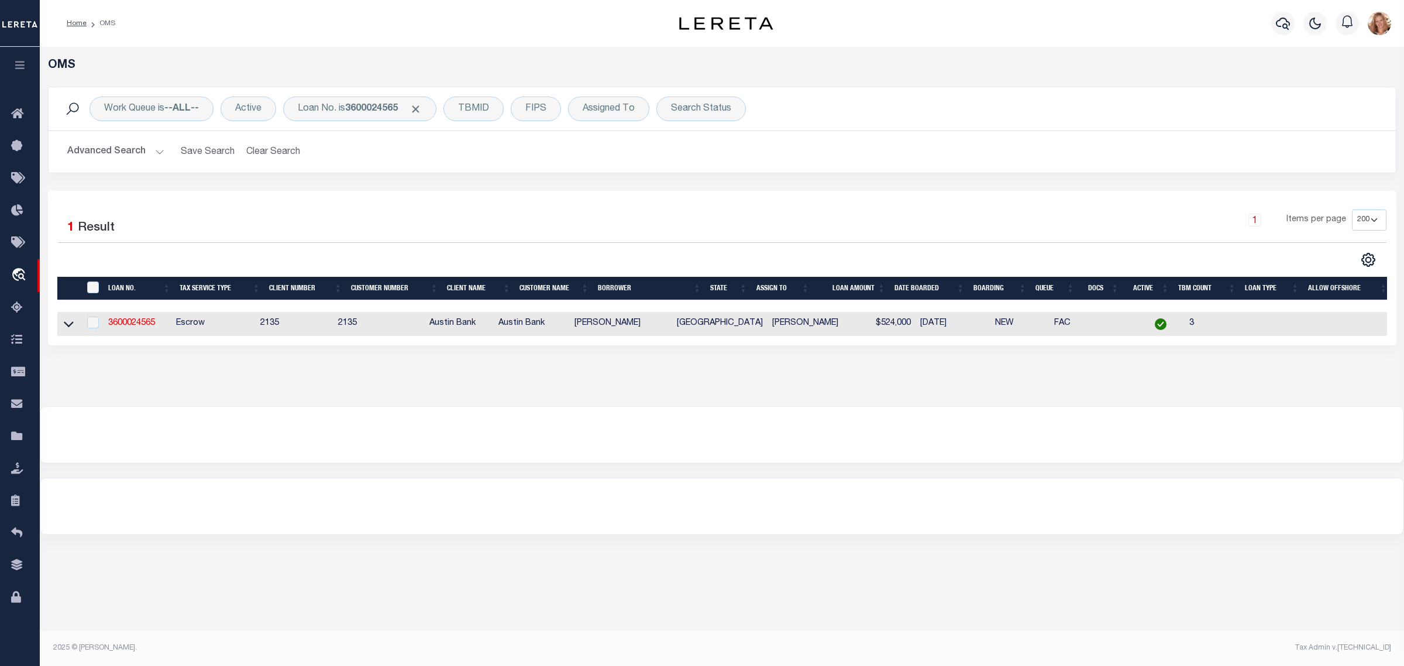
drag, startPoint x: 69, startPoint y: 329, endPoint x: 139, endPoint y: 229, distance: 121.4
click at [69, 328] on icon at bounding box center [69, 325] width 10 height 6
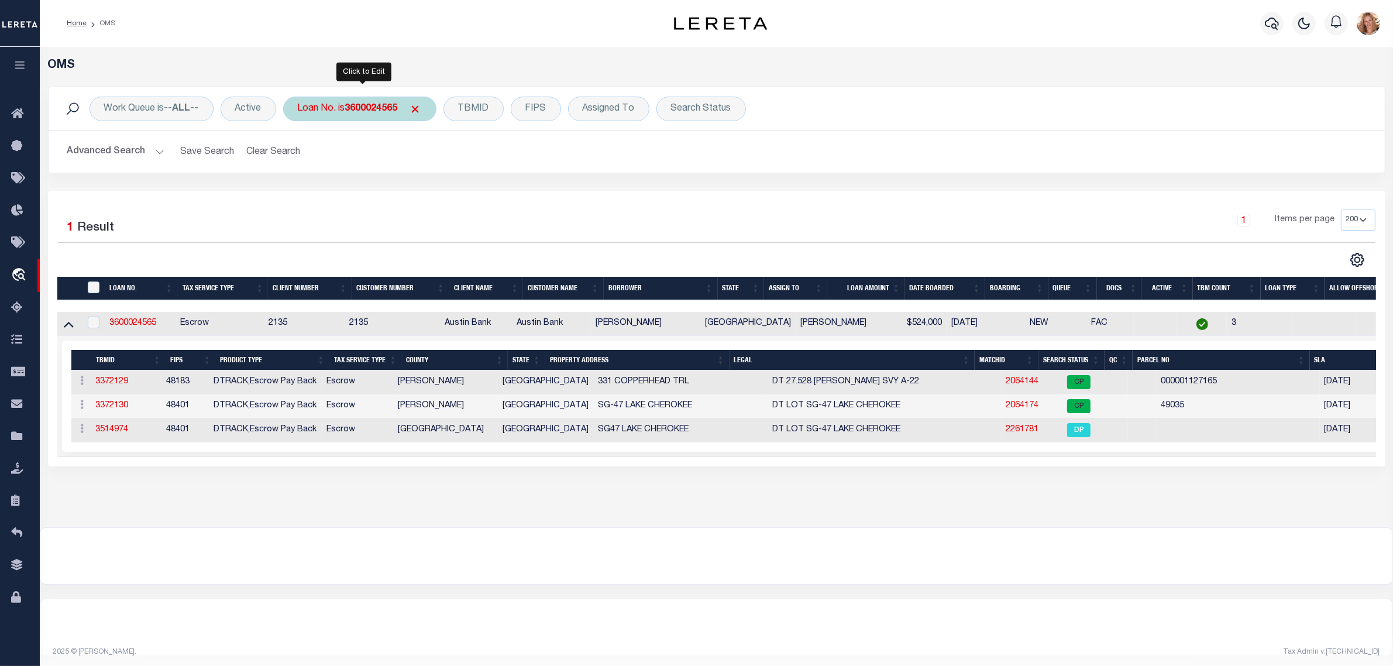
click at [332, 107] on div "Loan No. is 3600024565" at bounding box center [359, 109] width 153 height 25
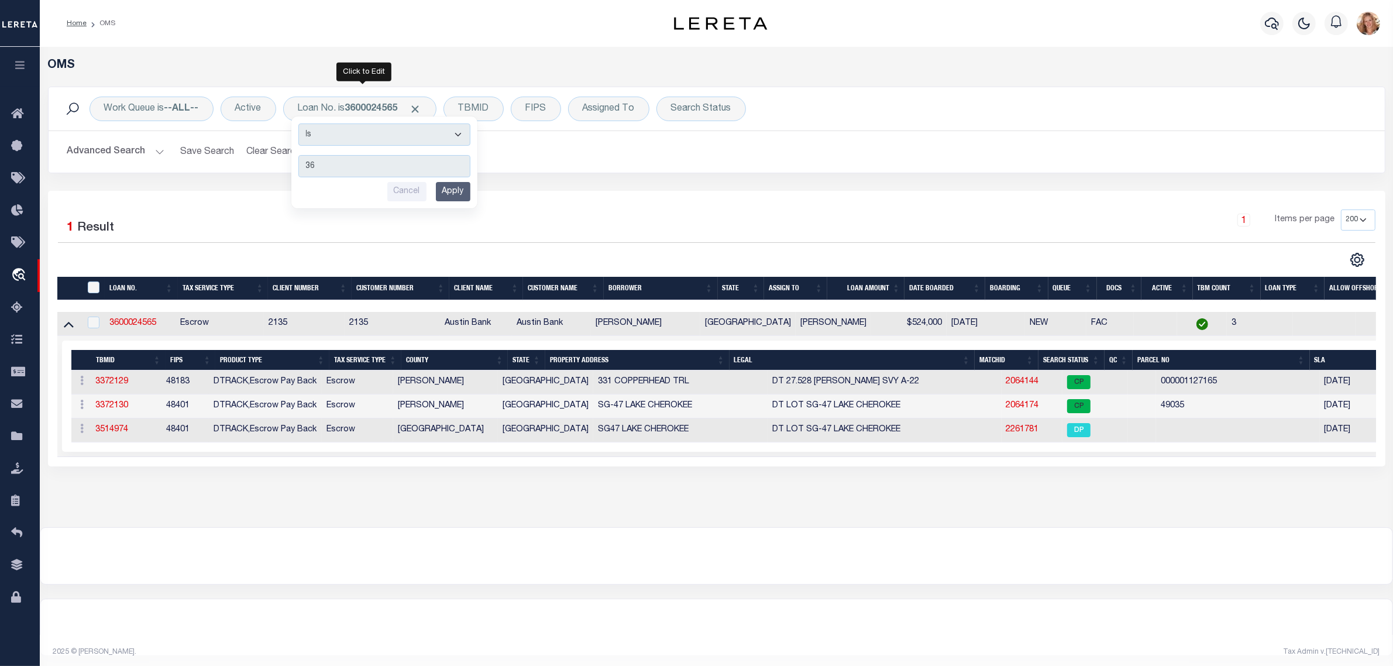
type input "3"
type input "4100034453"
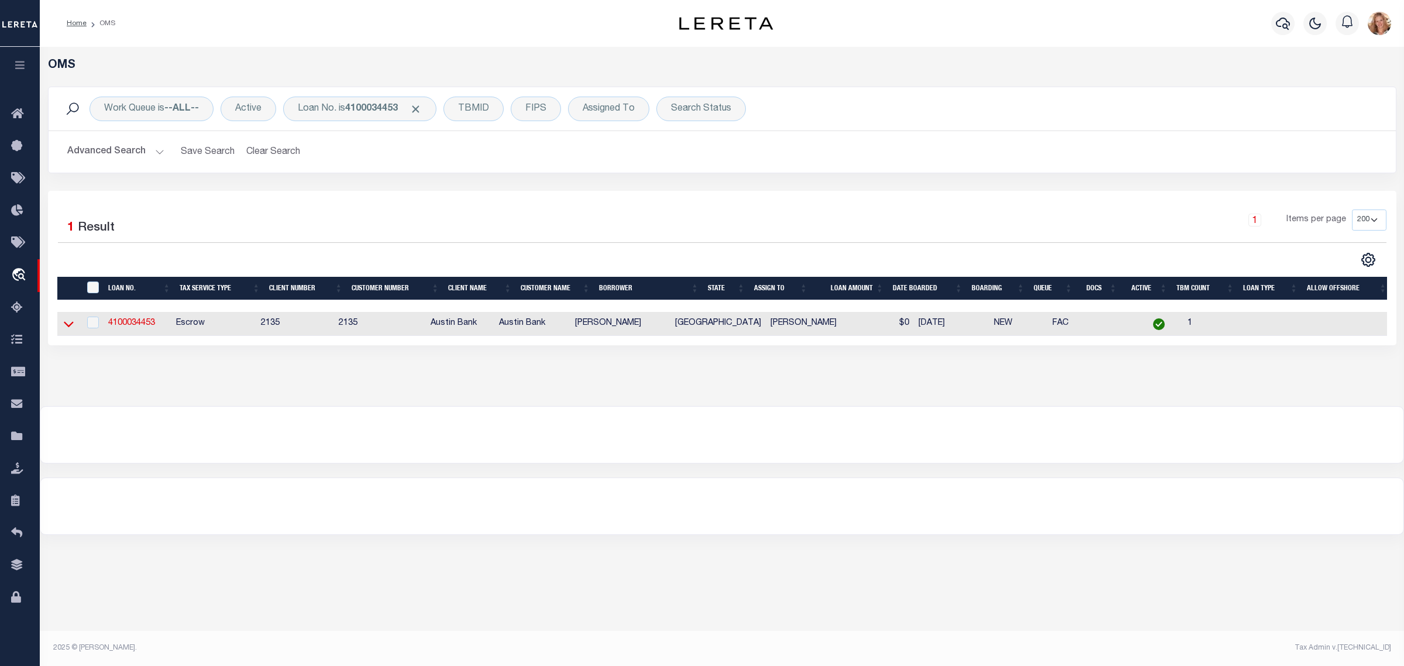
click at [64, 330] on icon at bounding box center [69, 324] width 10 height 12
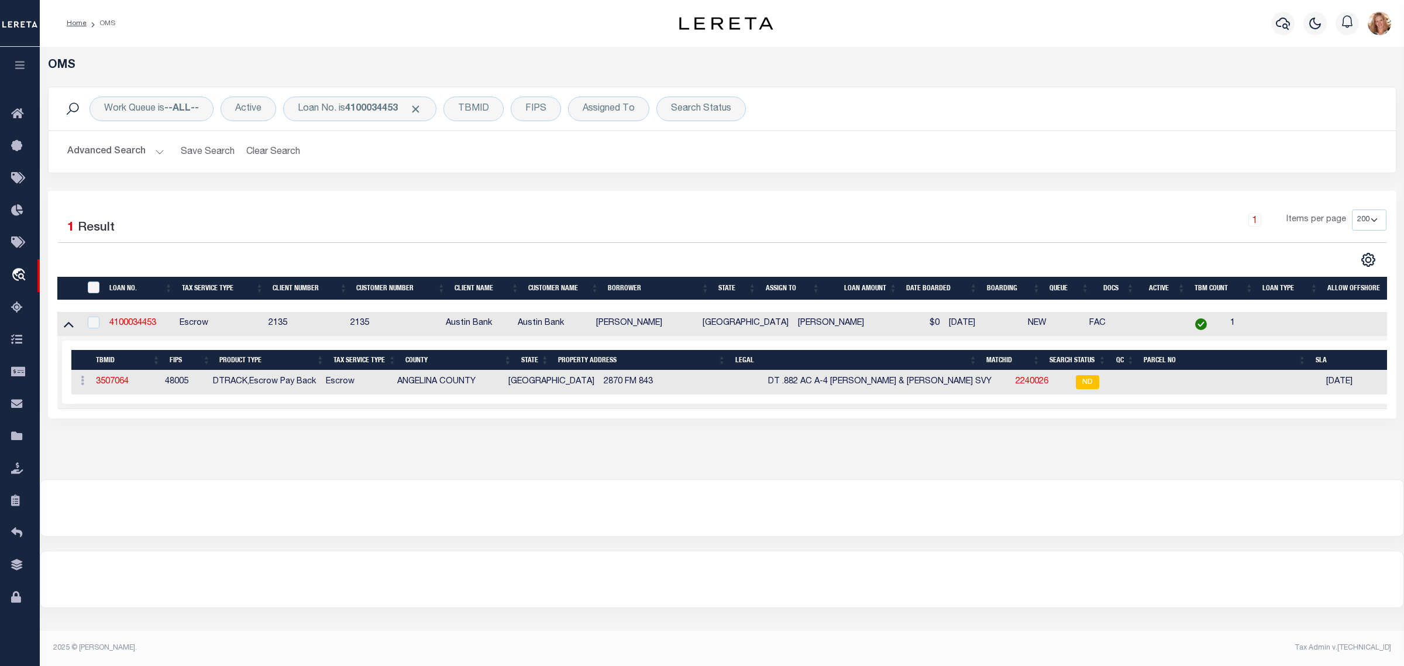
click at [996, 479] on div "OMS Work Queue is --ALL-- Active Loan No. is 4100034453 TBMID FIPS Assigned To …" at bounding box center [722, 263] width 1364 height 432
click at [850, 569] on div at bounding box center [721, 579] width 1363 height 56
